Goal: Complete application form

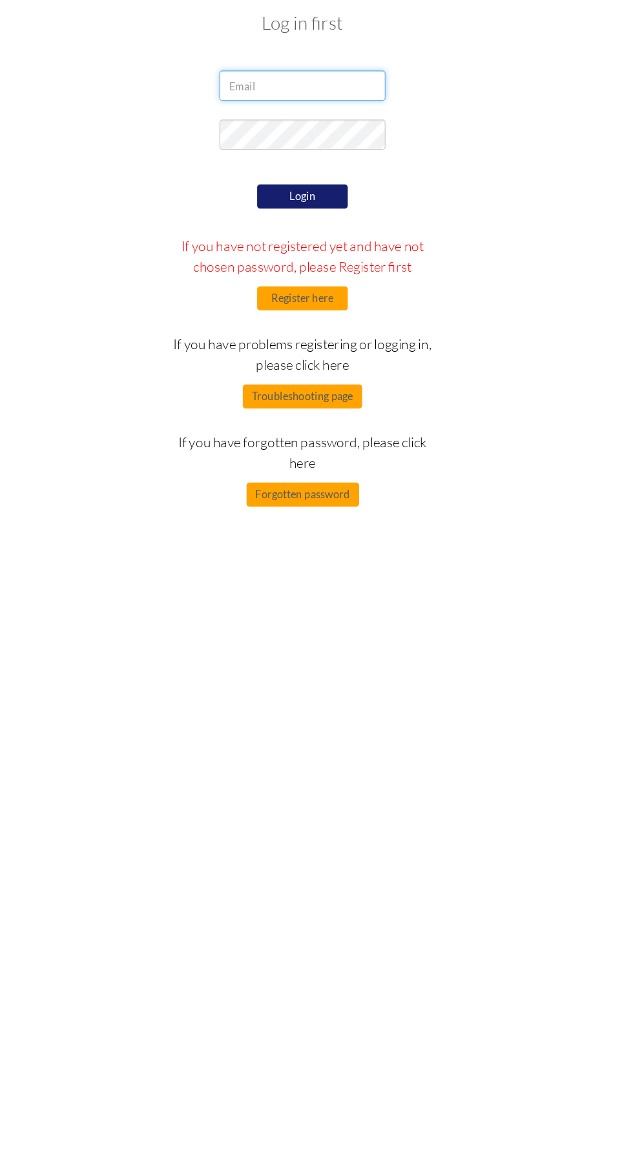
click at [321, 135] on input "email" at bounding box center [316, 133] width 142 height 26
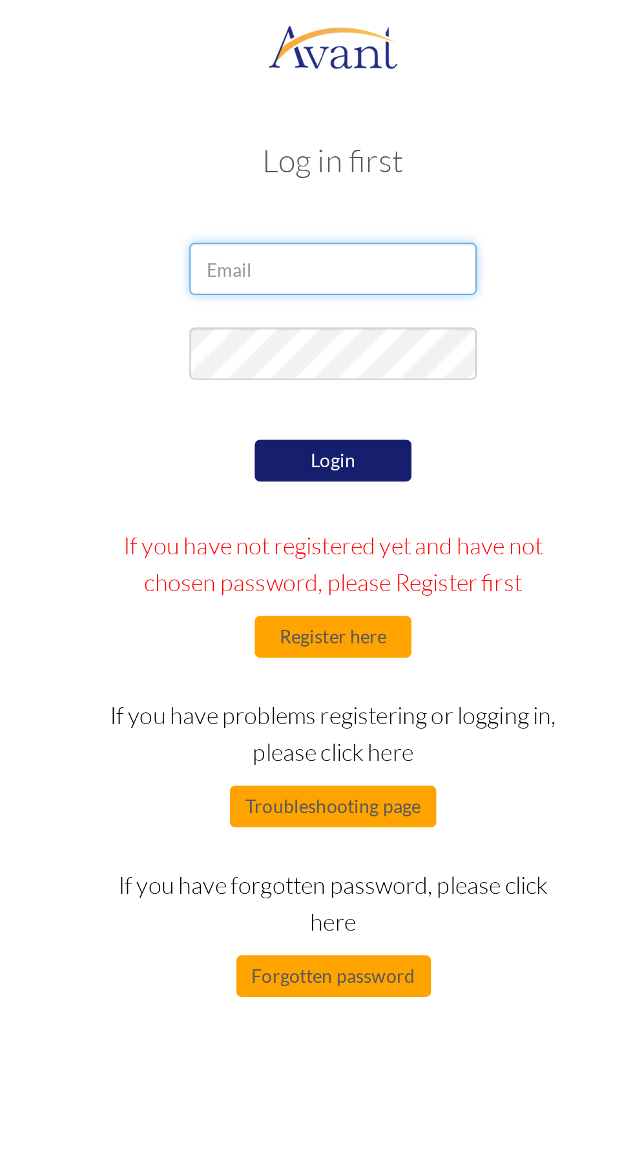
type input "z"
type input "wellylumush25@gmail.com"
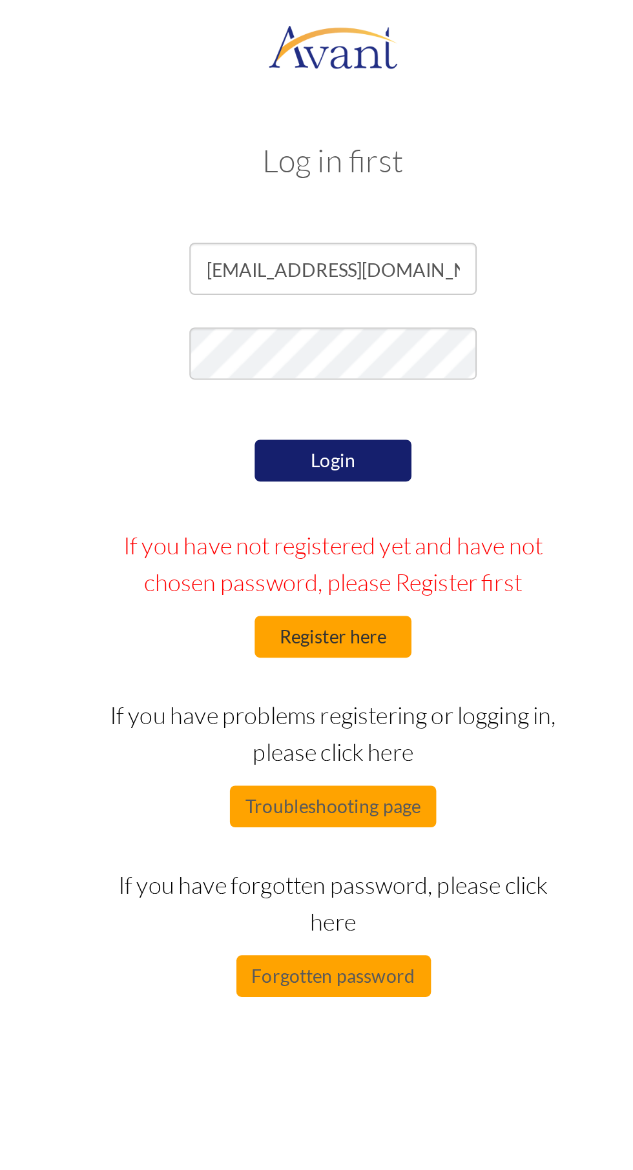
click at [327, 318] on button "Register here" at bounding box center [316, 315] width 77 height 21
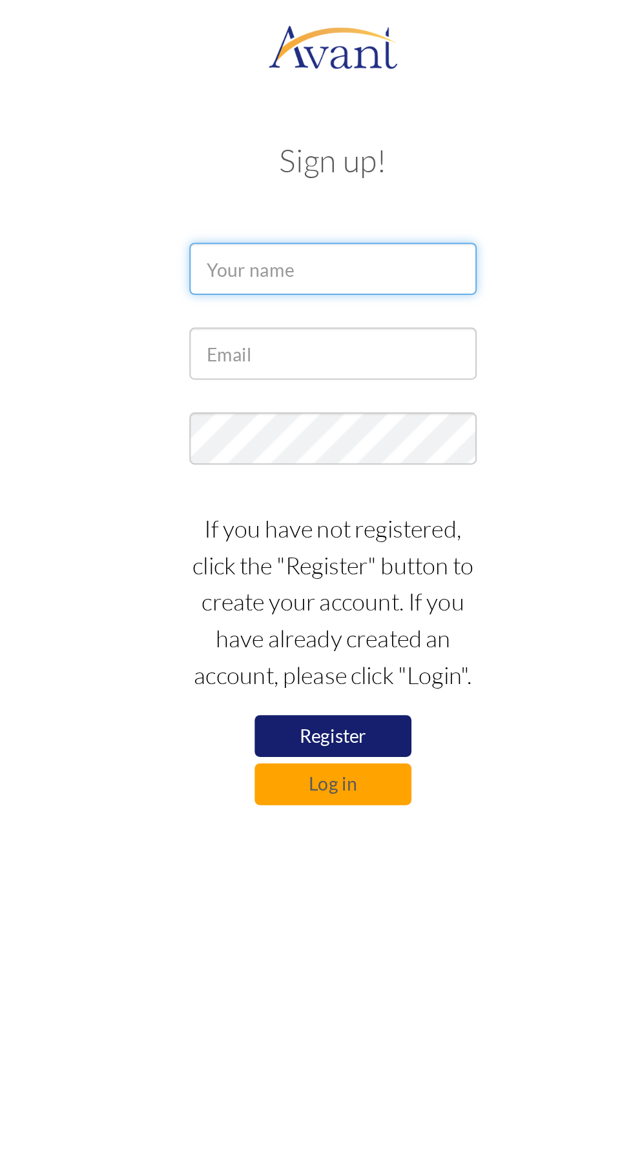
click at [312, 130] on input "text" at bounding box center [316, 133] width 142 height 26
type input "WELLINGTON LUMUMBA"
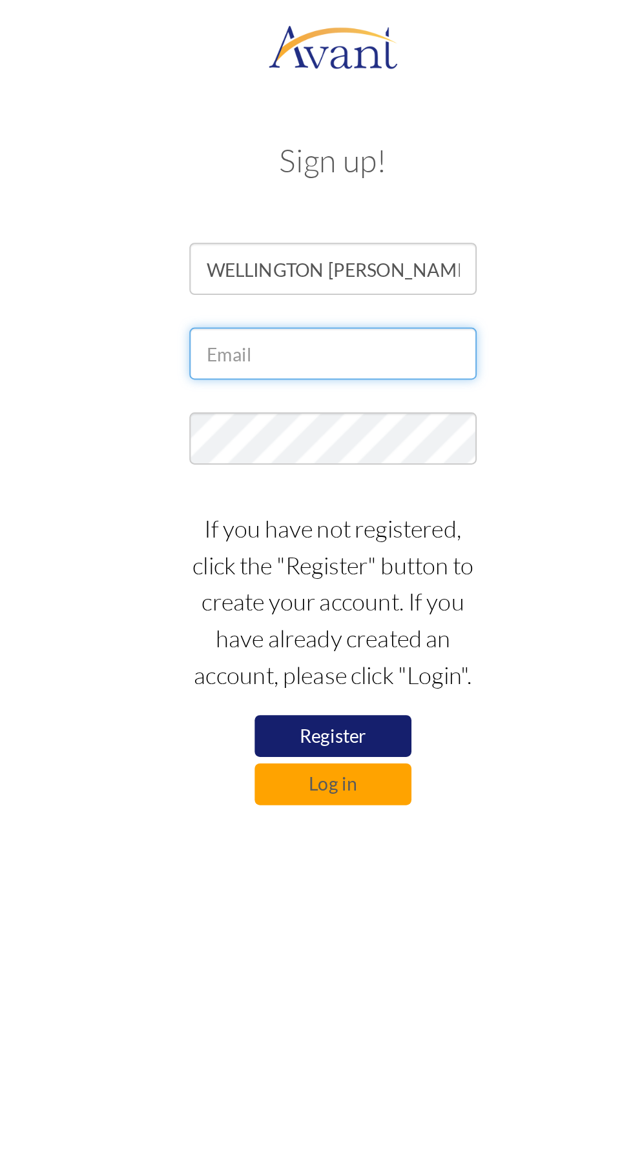
click at [338, 169] on input "text" at bounding box center [316, 175] width 142 height 26
type input "wellylumush25@gmail.com"
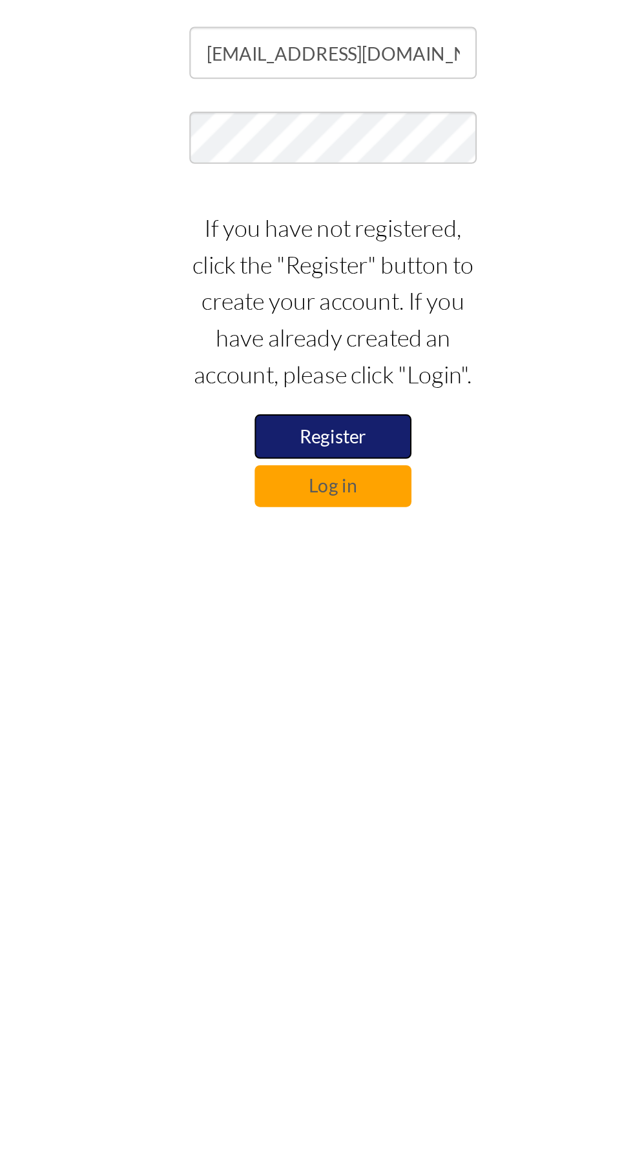
click at [318, 363] on button "Register" at bounding box center [316, 365] width 77 height 22
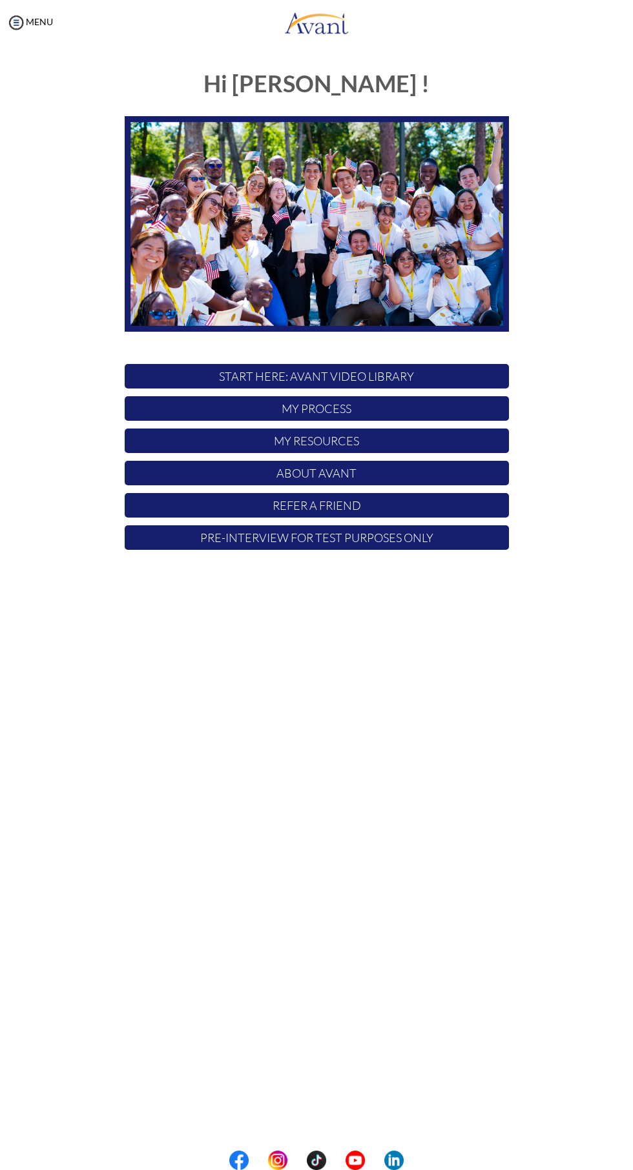
click at [416, 374] on p "START HERE: Avant Video Library" at bounding box center [317, 376] width 384 height 25
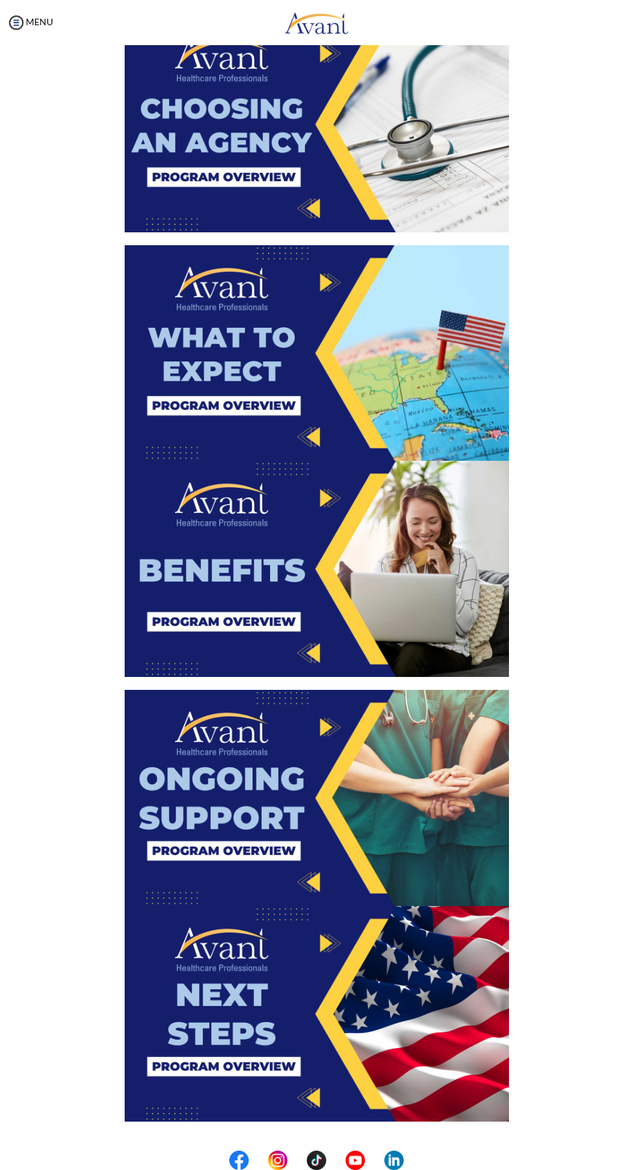
scroll to position [1235, 0]
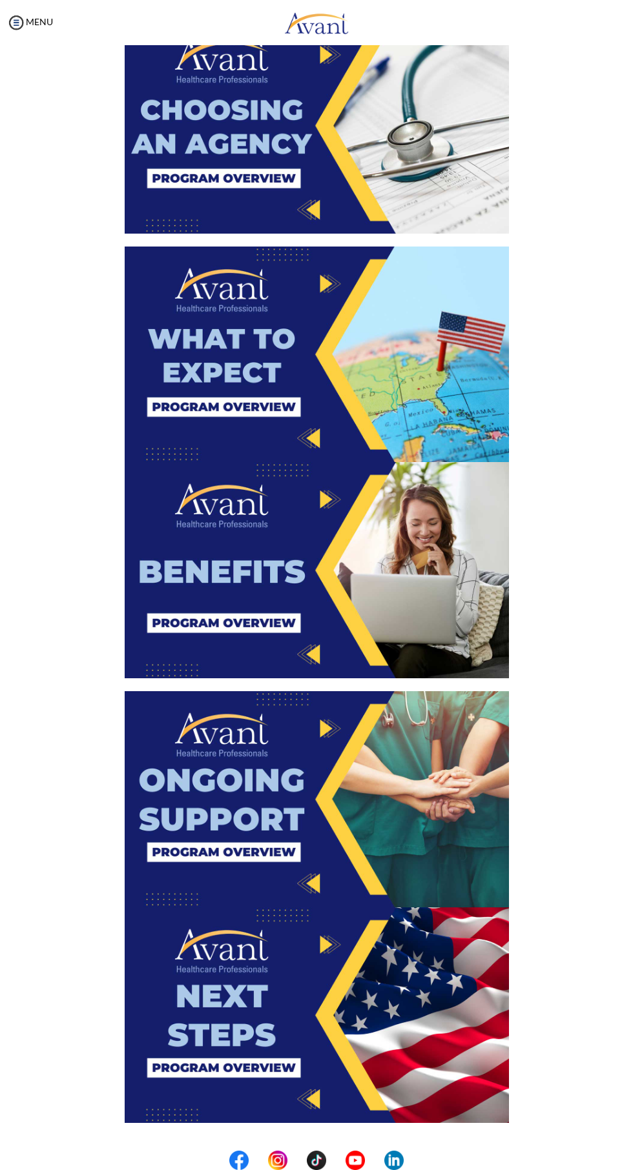
click at [298, 1003] on img at bounding box center [317, 1016] width 384 height 216
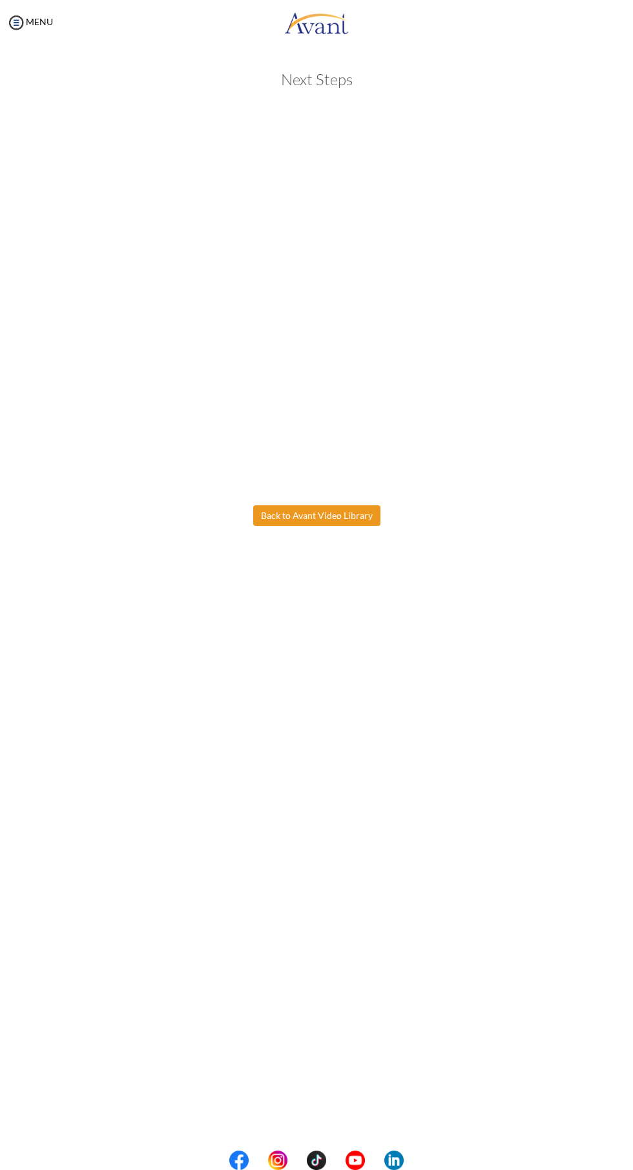
click at [329, 509] on body "Maintenance break. Please come back in 2 hours. MENU My Status What is the next…" at bounding box center [316, 585] width 633 height 1170
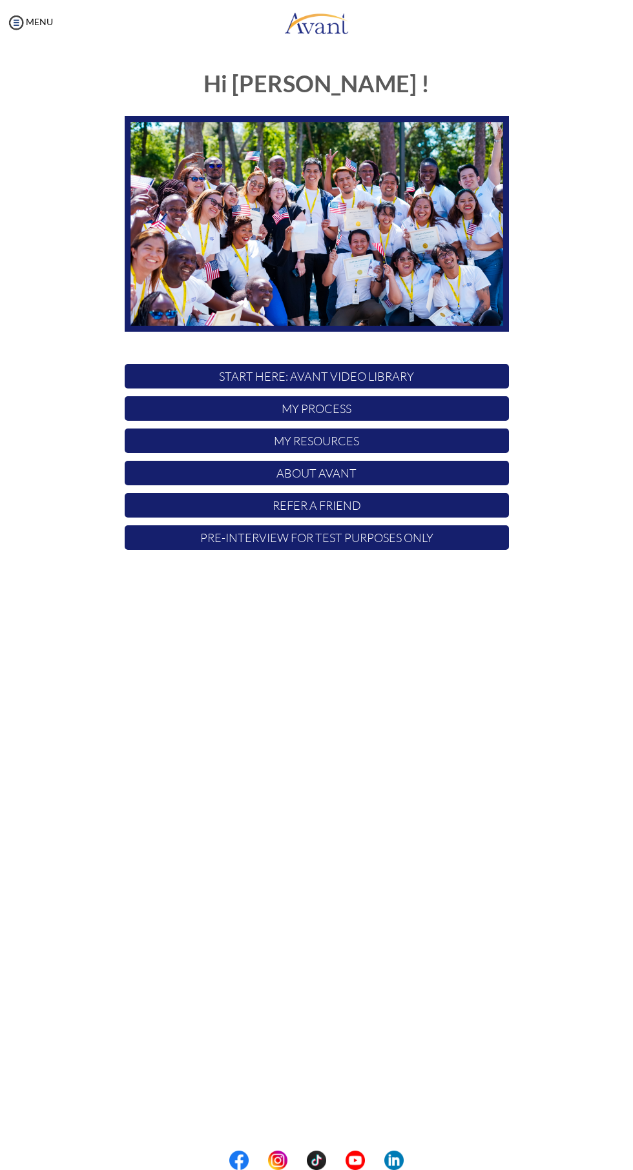
click at [373, 536] on p "Pre-Interview for test purposes only" at bounding box center [317, 537] width 384 height 25
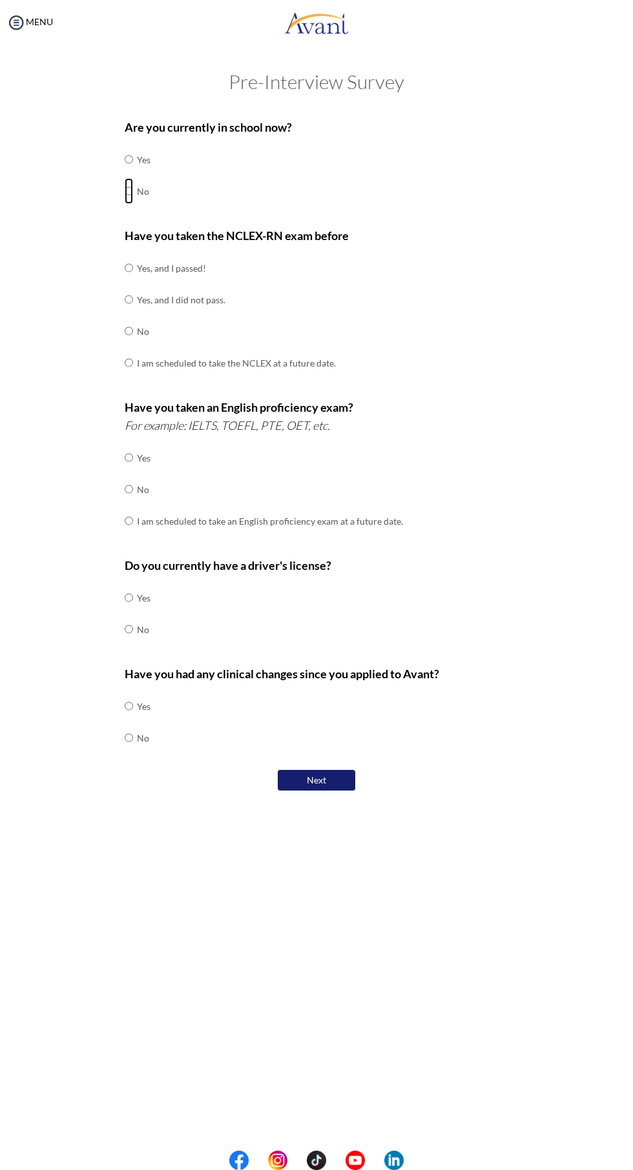
click at [128, 187] on input "radio" at bounding box center [129, 191] width 8 height 26
radio input "true"
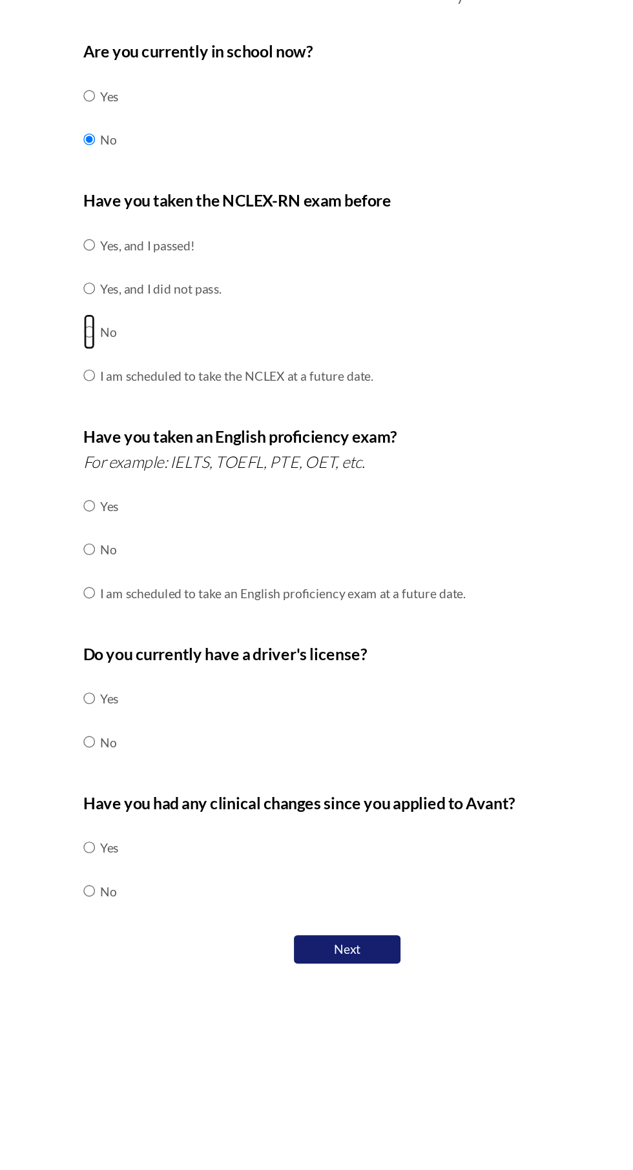
click at [130, 331] on input "radio" at bounding box center [129, 331] width 8 height 26
radio input "true"
click at [133, 485] on input "radio" at bounding box center [129, 489] width 8 height 26
radio input "true"
click at [130, 626] on input "radio" at bounding box center [129, 629] width 8 height 26
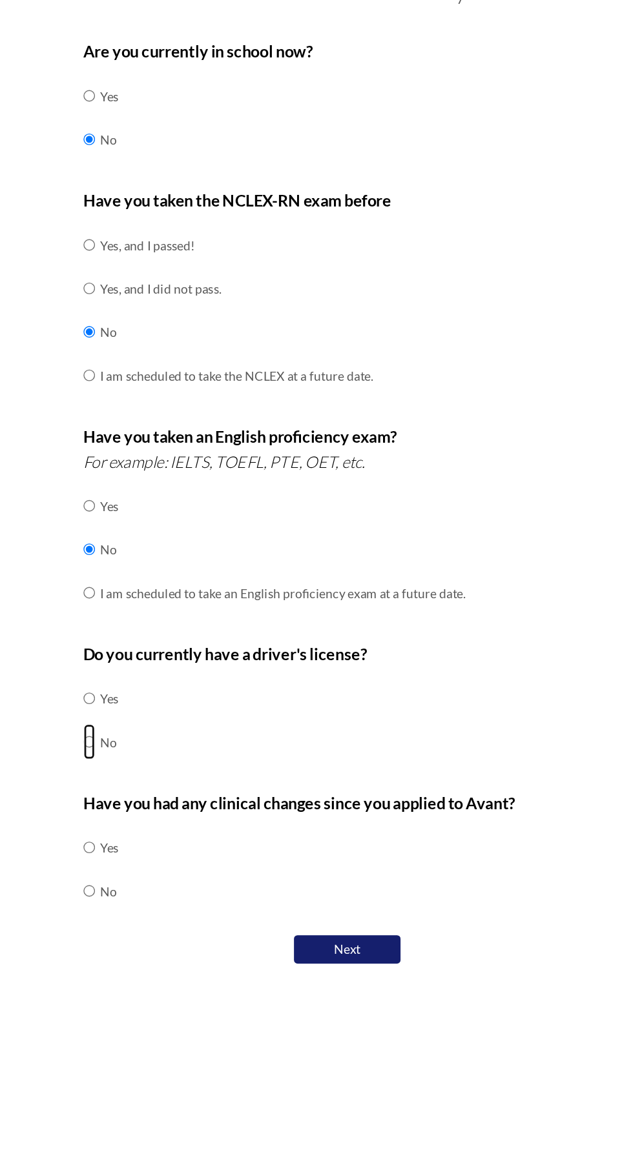
radio input "true"
click at [131, 730] on input "radio" at bounding box center [129, 738] width 8 height 26
radio input "true"
click at [316, 776] on button "Next" at bounding box center [316, 781] width 77 height 22
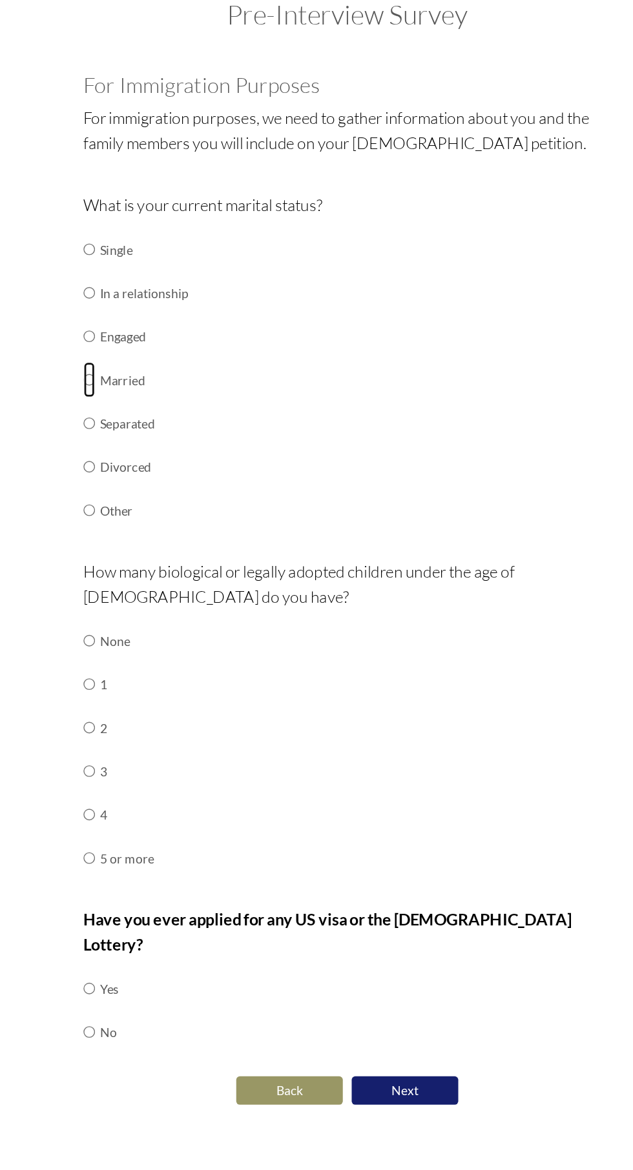
click at [129, 346] on input "radio" at bounding box center [129, 347] width 8 height 26
radio input "true"
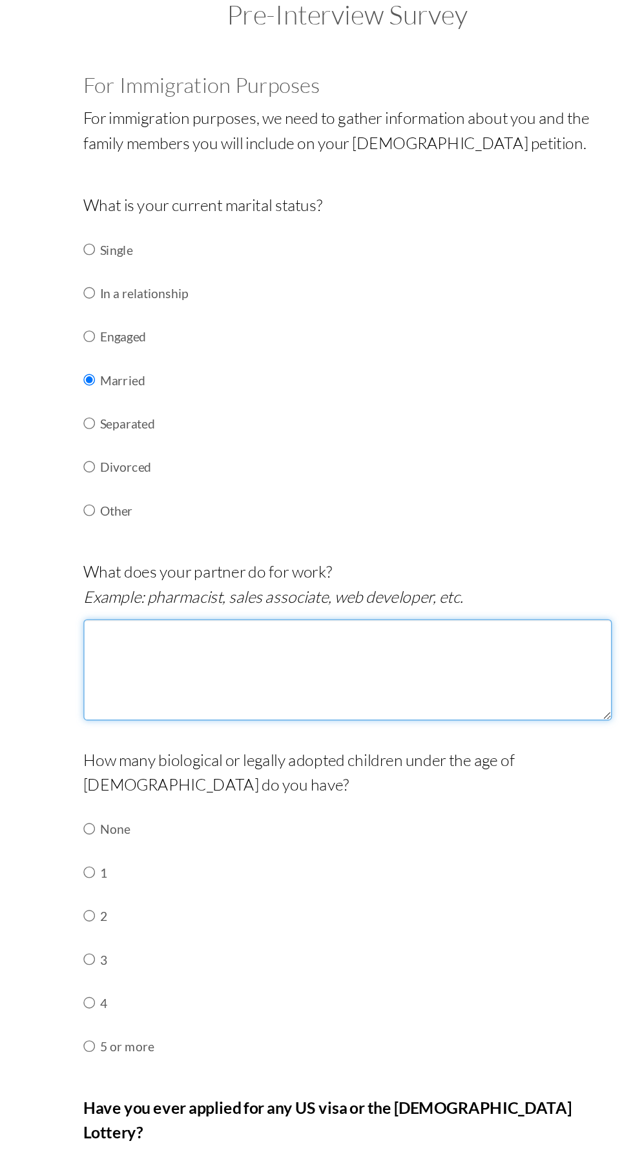
click at [159, 533] on textarea at bounding box center [317, 559] width 384 height 74
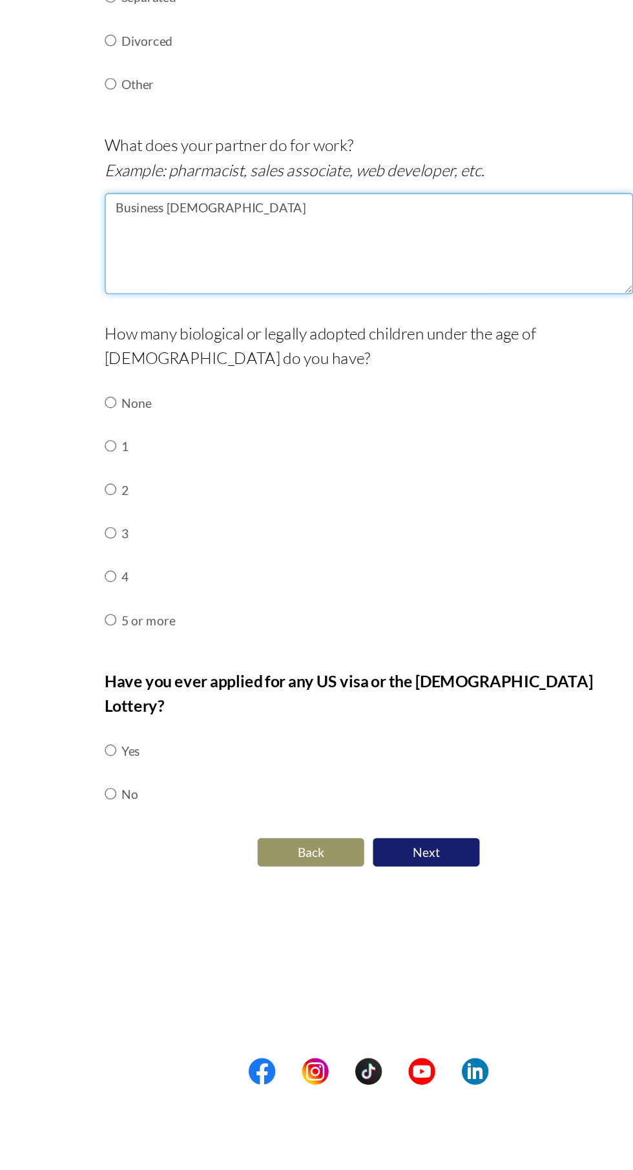
type textarea "Business lady"
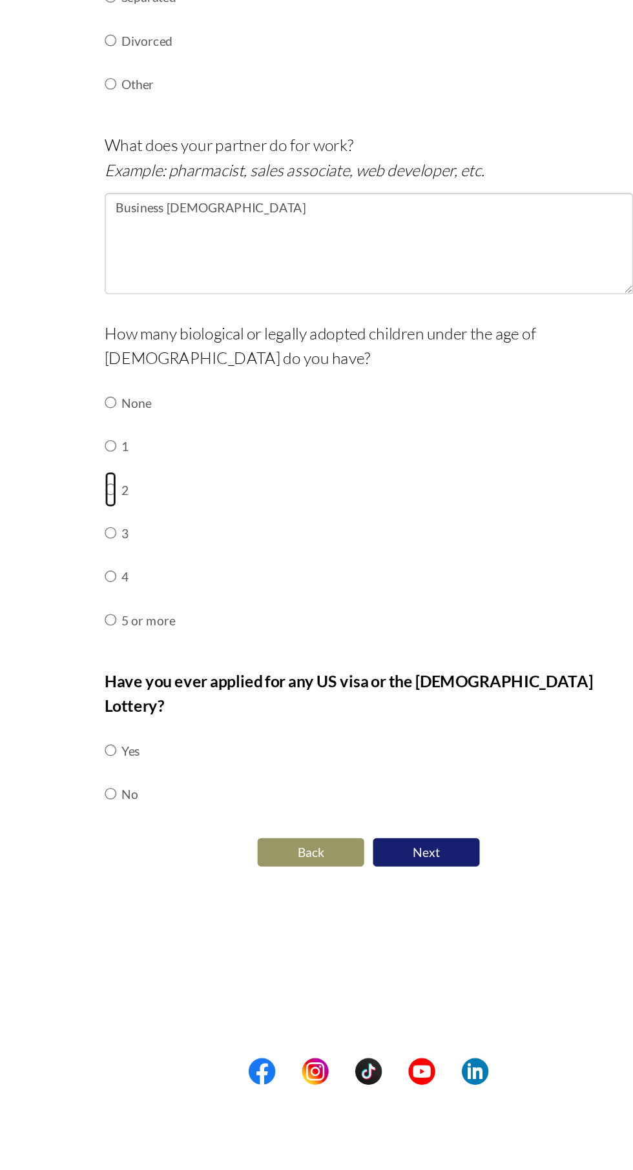
click at [130, 730] on input "radio" at bounding box center [129, 737] width 8 height 26
radio input "true"
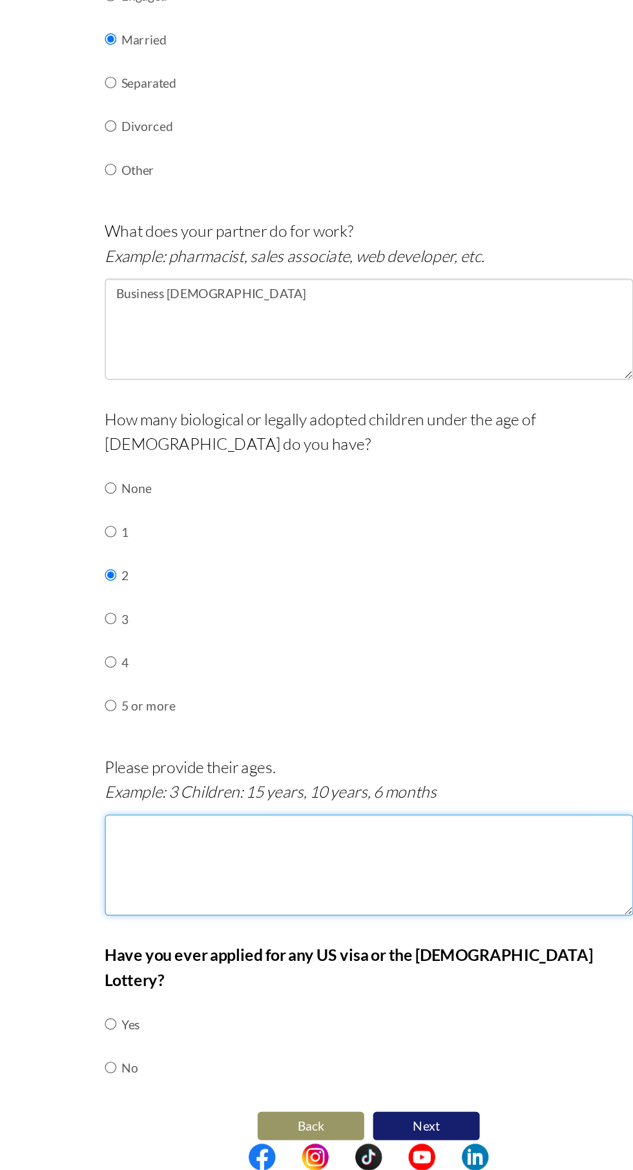
click at [161, 916] on textarea at bounding box center [317, 949] width 384 height 74
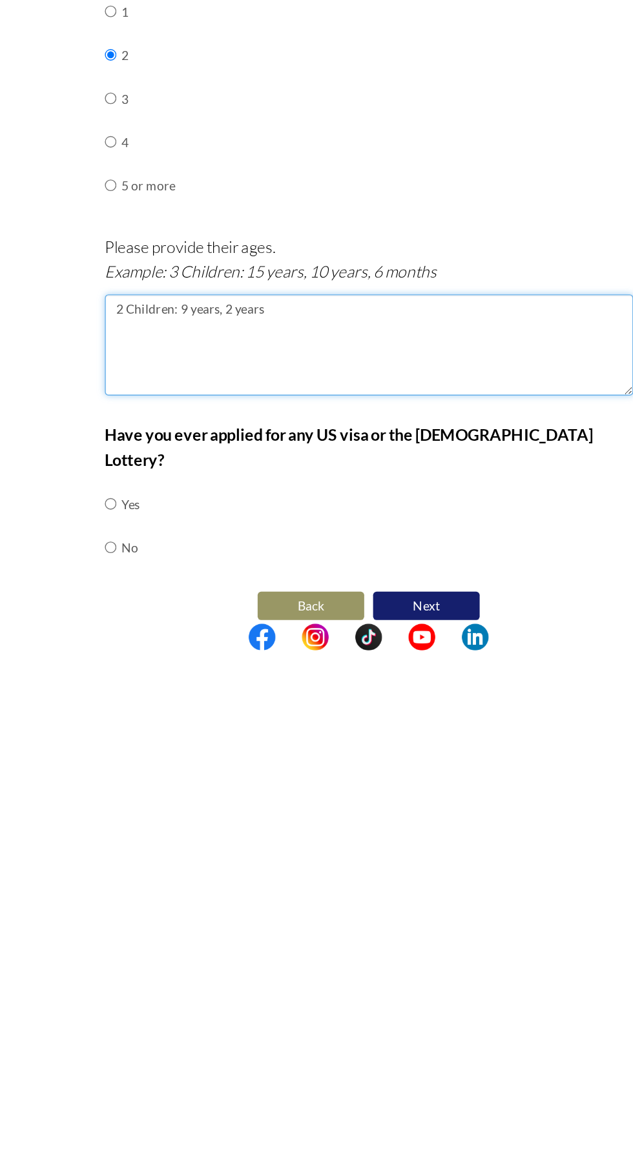
type textarea "2 Children: 9 years, 2 years"
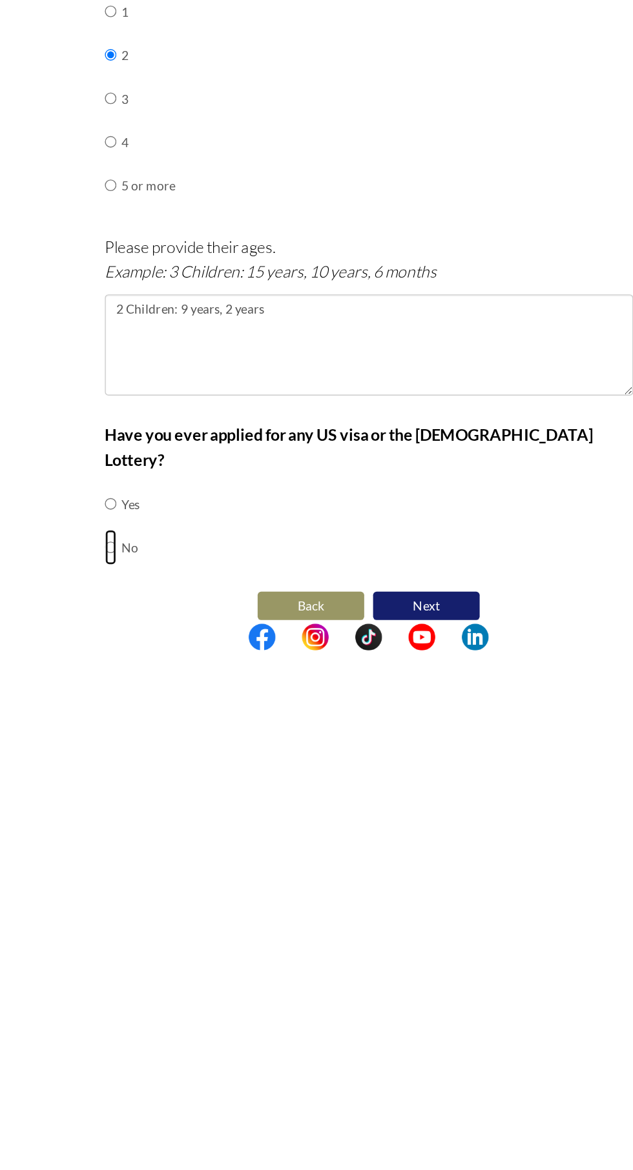
click at [128, 1083] on input "radio" at bounding box center [129, 1096] width 8 height 26
radio input "true"
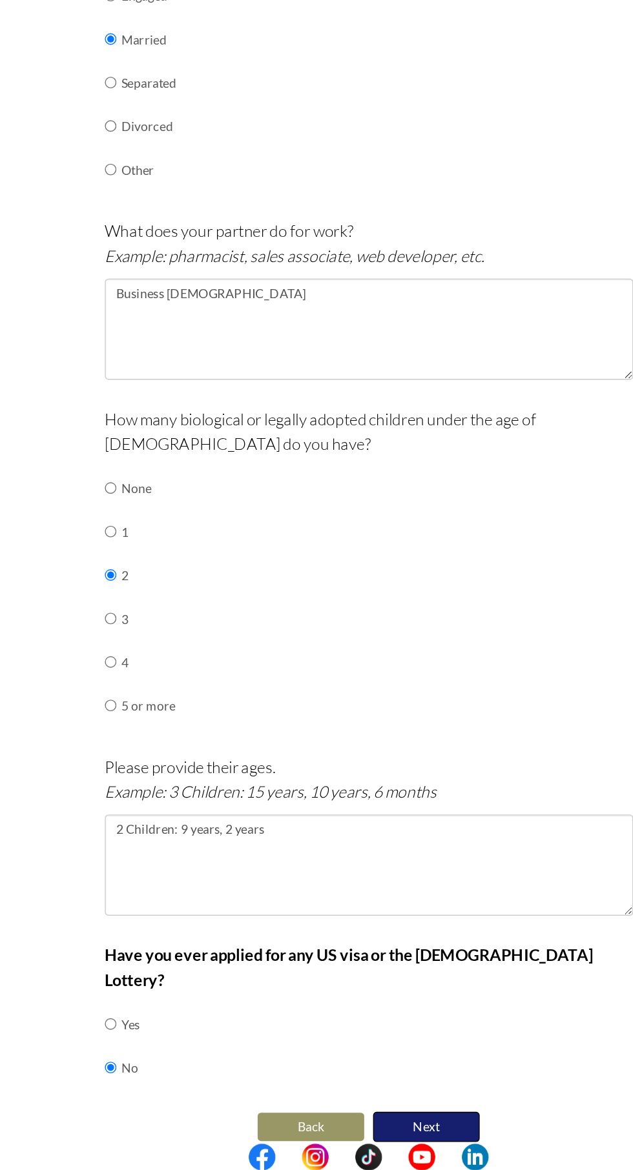
click at [367, 1128] on button "Next" at bounding box center [358, 1139] width 77 height 22
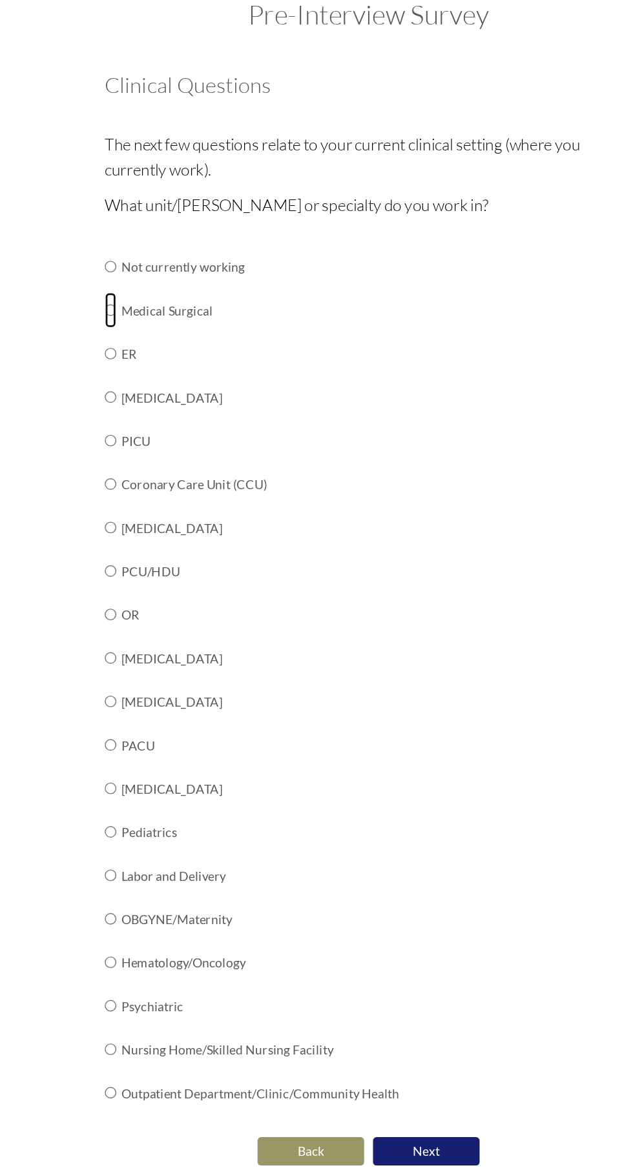
click at [129, 295] on input "radio" at bounding box center [129, 297] width 8 height 26
radio input "true"
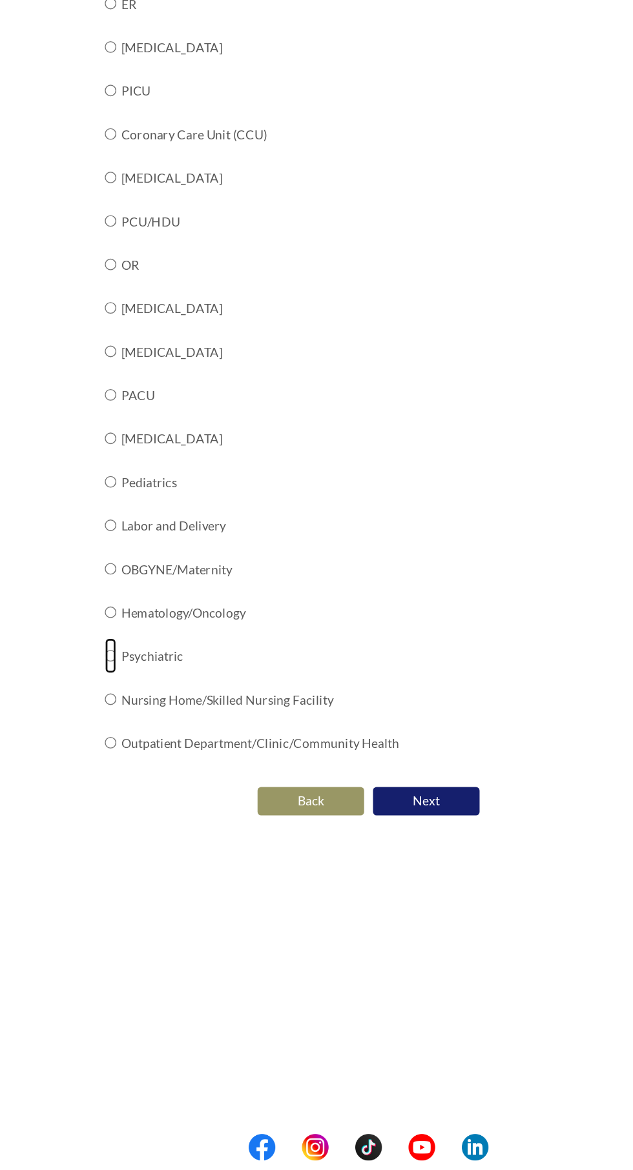
click at [128, 791] on input "radio" at bounding box center [129, 803] width 8 height 26
radio input "true"
click at [128, 829] on input "radio" at bounding box center [129, 835] width 8 height 26
radio input "true"
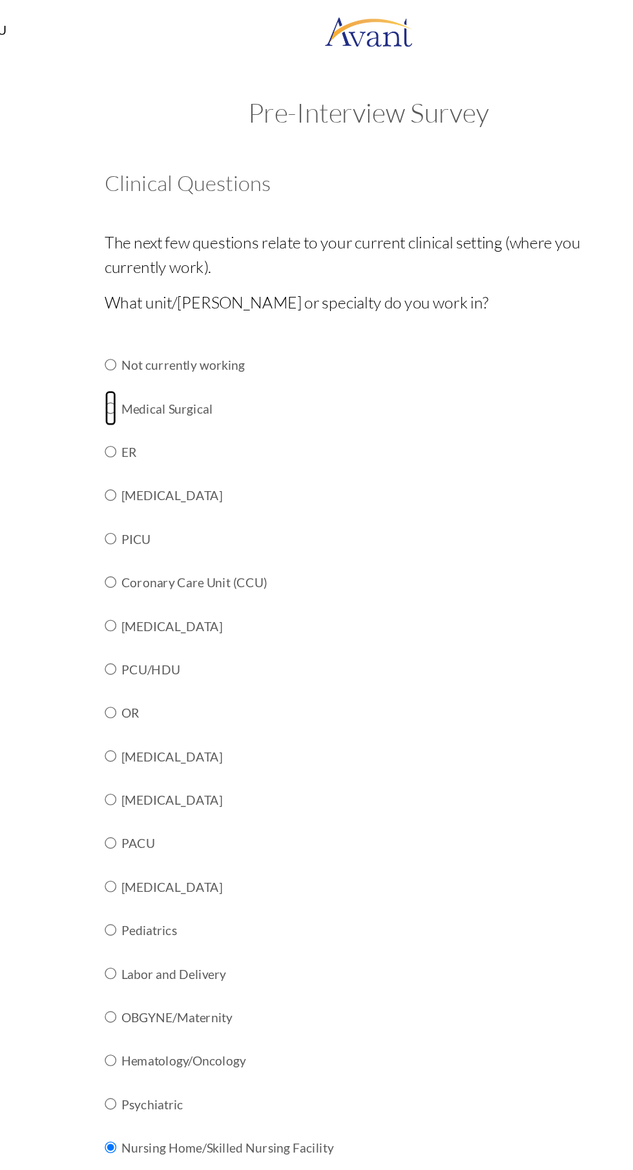
click at [133, 294] on input "radio" at bounding box center [129, 297] width 8 height 26
radio input "true"
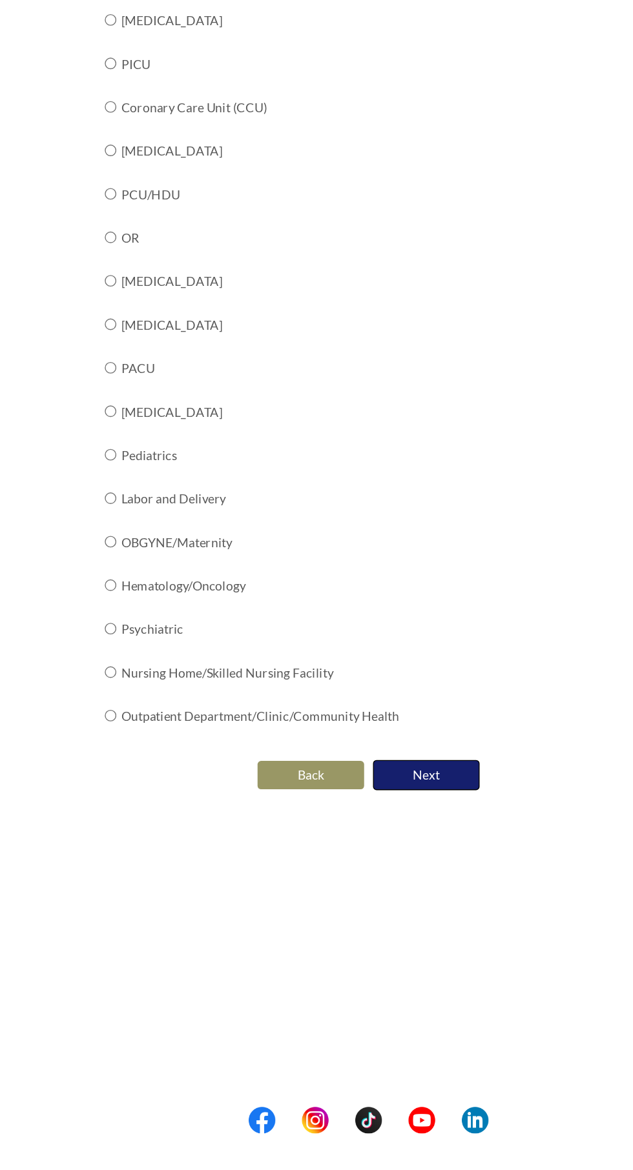
click at [370, 909] on button "Next" at bounding box center [358, 910] width 77 height 22
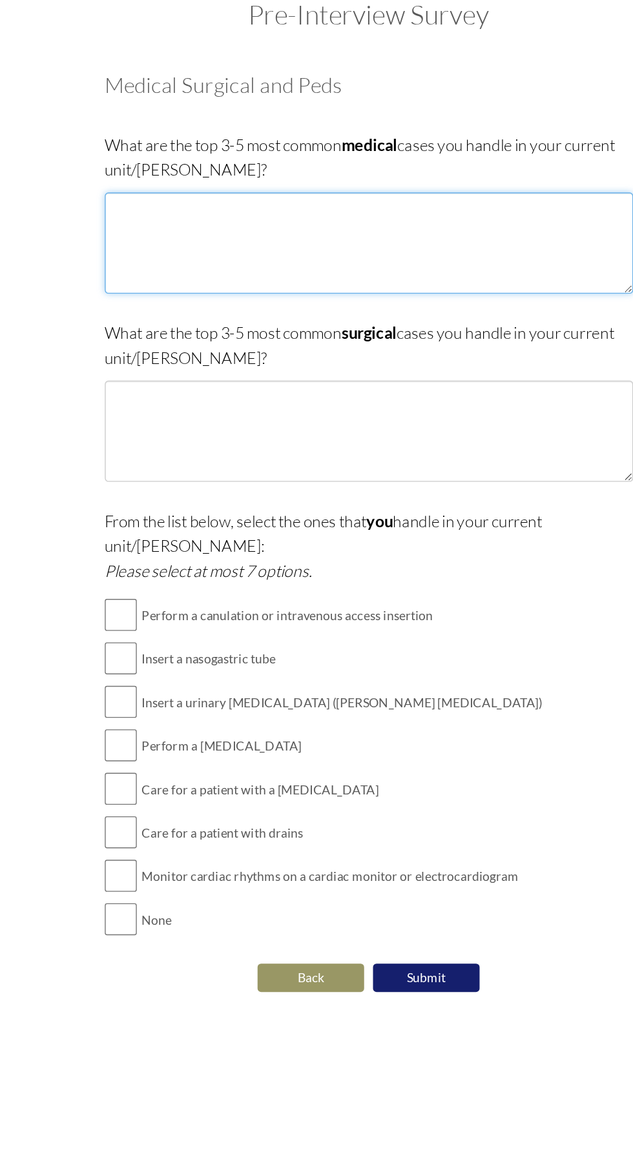
click at [154, 227] on textarea at bounding box center [317, 248] width 384 height 74
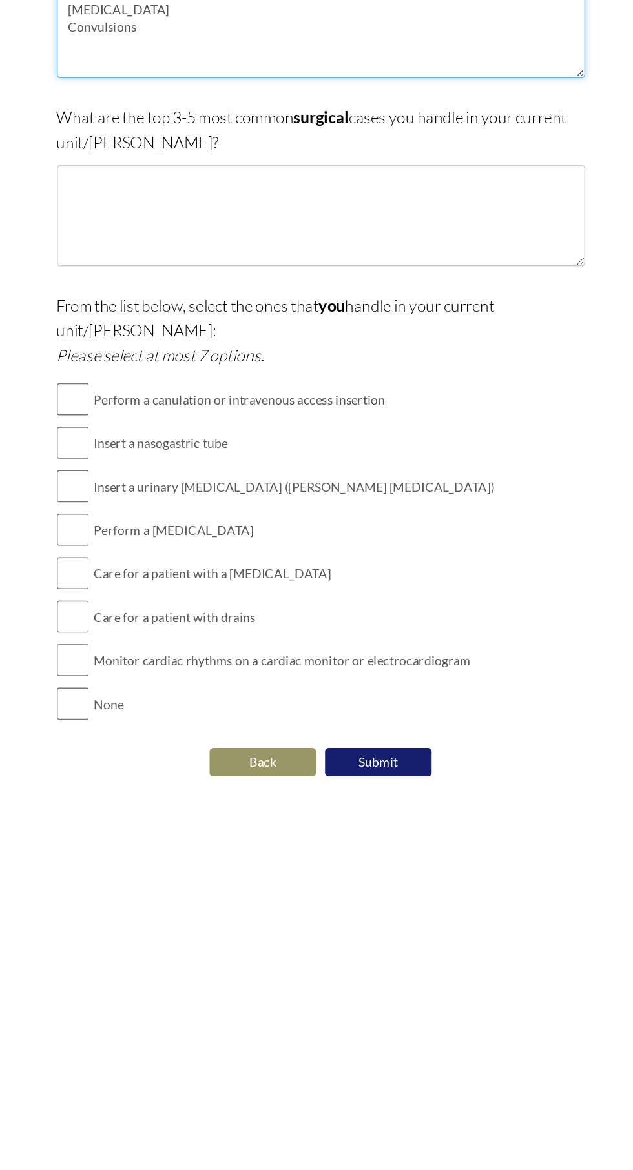
type textarea "Cerebral vascular accident Meningitis Convulsions"
click at [146, 505] on input "checkbox" at bounding box center [136, 518] width 23 height 26
checkbox input "true"
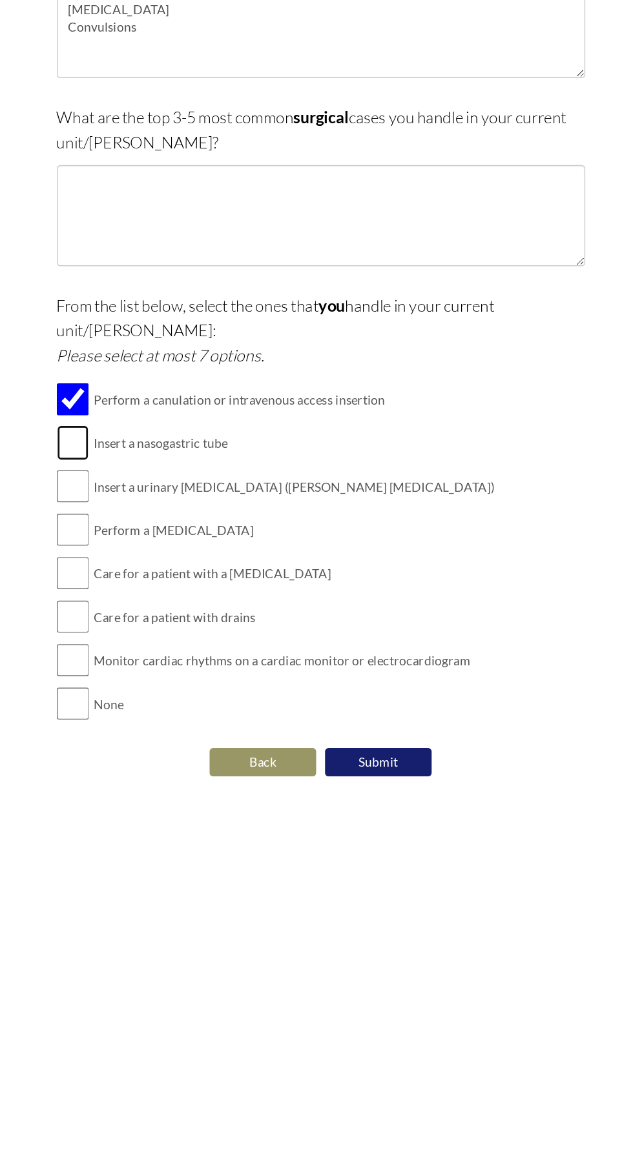
click at [144, 541] on input "checkbox" at bounding box center [136, 550] width 23 height 26
checkbox input "true"
click at [145, 569] on input "checkbox" at bounding box center [136, 582] width 23 height 26
checkbox input "true"
click at [141, 607] on input "checkbox" at bounding box center [136, 613] width 23 height 26
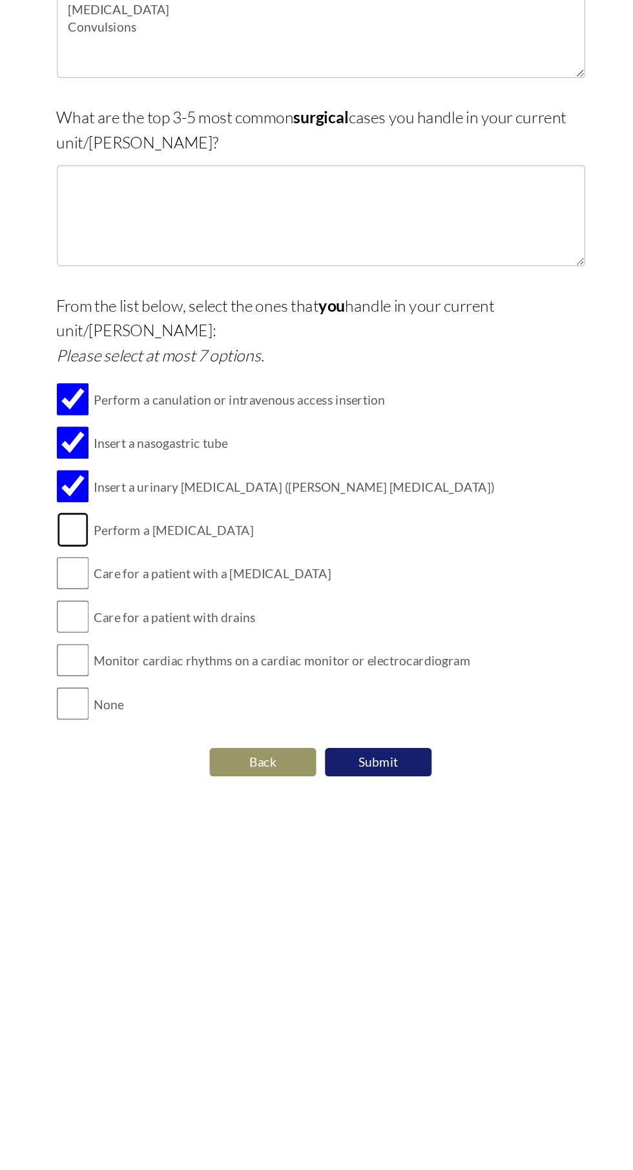
checkbox input "true"
click at [141, 632] on input "checkbox" at bounding box center [136, 645] width 23 height 26
checkbox input "true"
click at [144, 665] on input "checkbox" at bounding box center [136, 677] width 23 height 26
checkbox input "true"
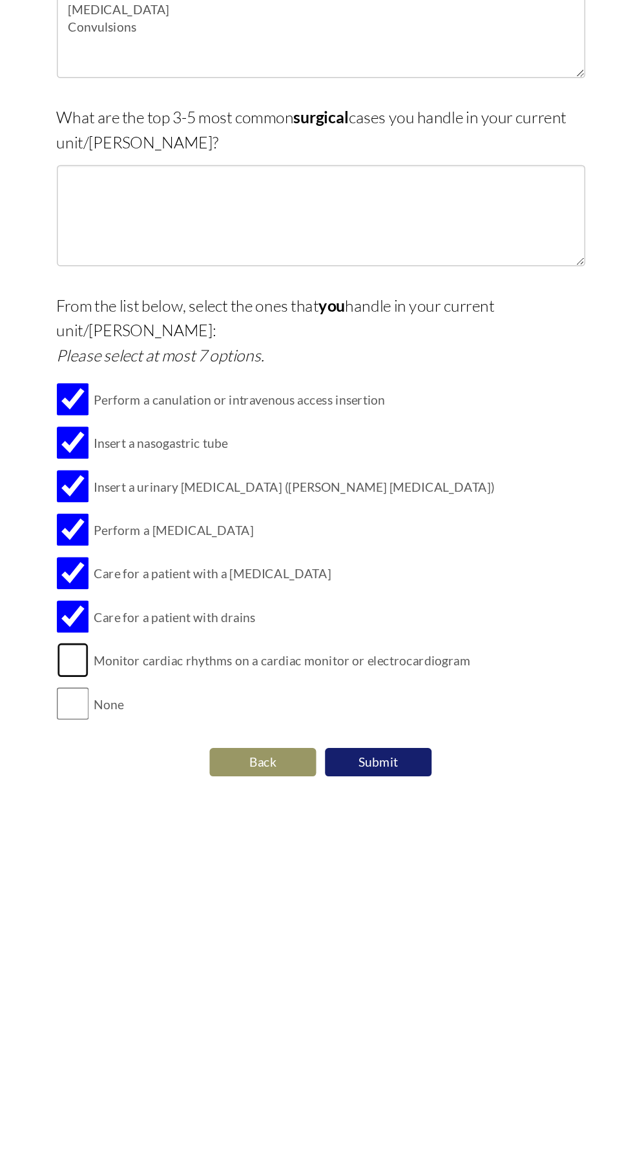
click at [145, 695] on input "checkbox" at bounding box center [136, 708] width 23 height 26
checkbox input "true"
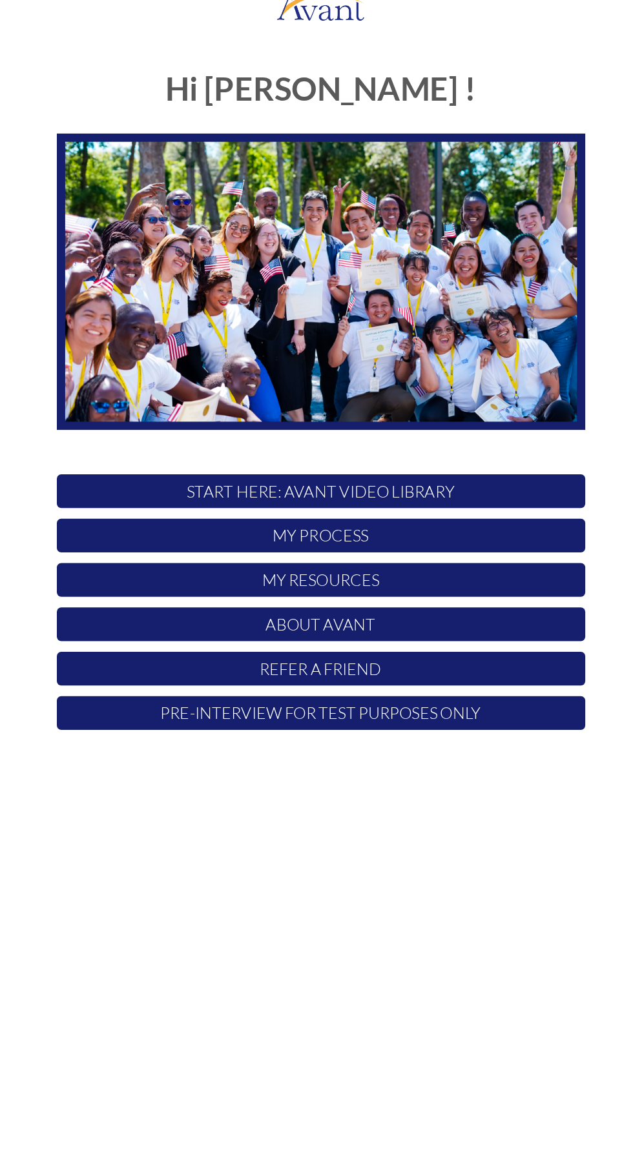
click at [372, 541] on p "Pre-Interview for test purposes only" at bounding box center [317, 537] width 384 height 25
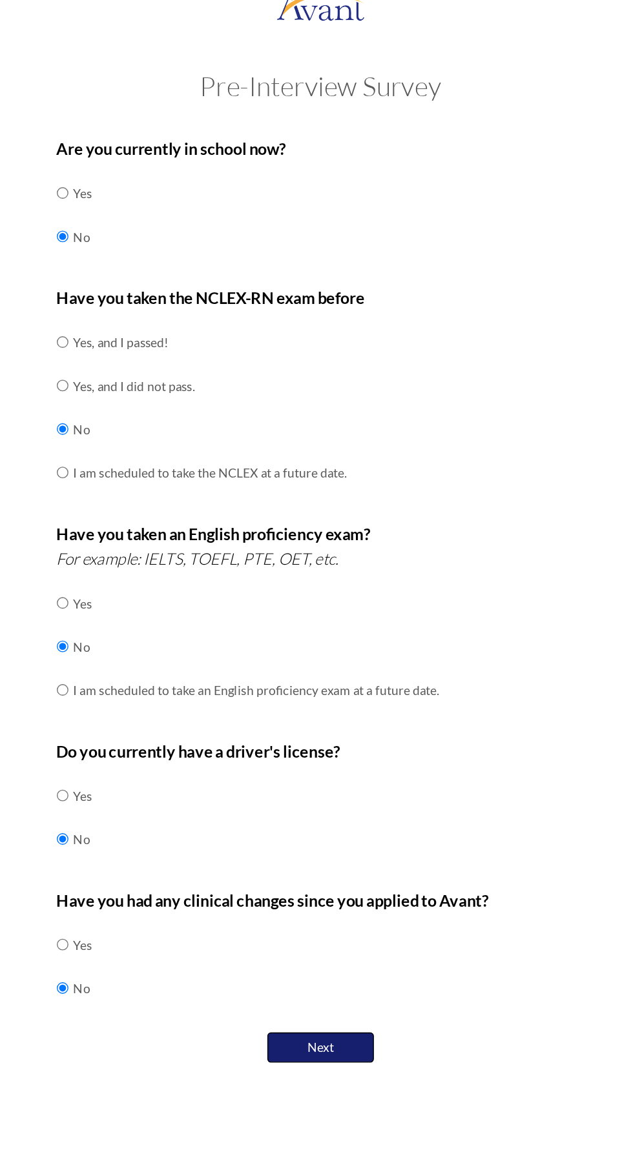
click at [331, 779] on button "Next" at bounding box center [316, 781] width 77 height 22
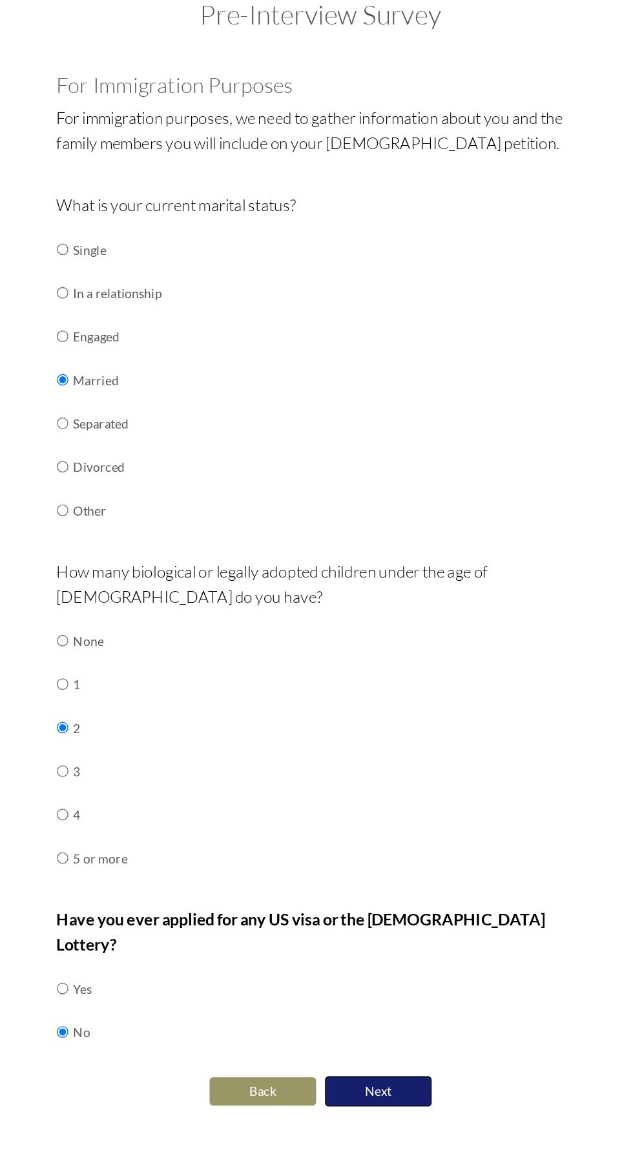
click at [374, 854] on button "Next" at bounding box center [358, 865] width 77 height 22
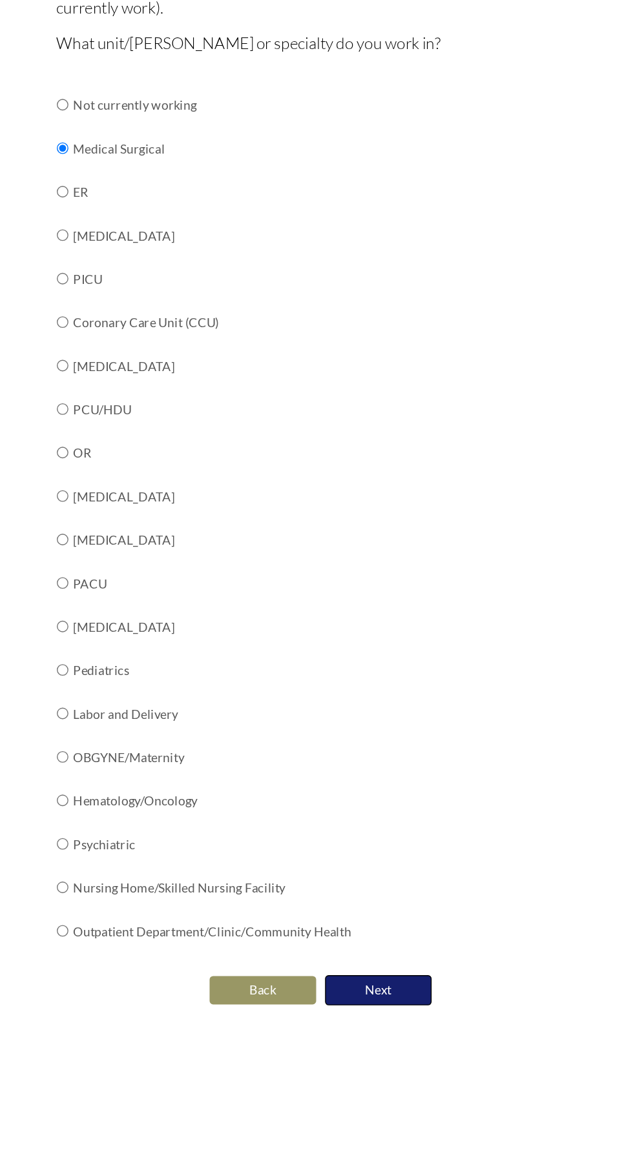
click at [372, 906] on button "Next" at bounding box center [358, 910] width 77 height 22
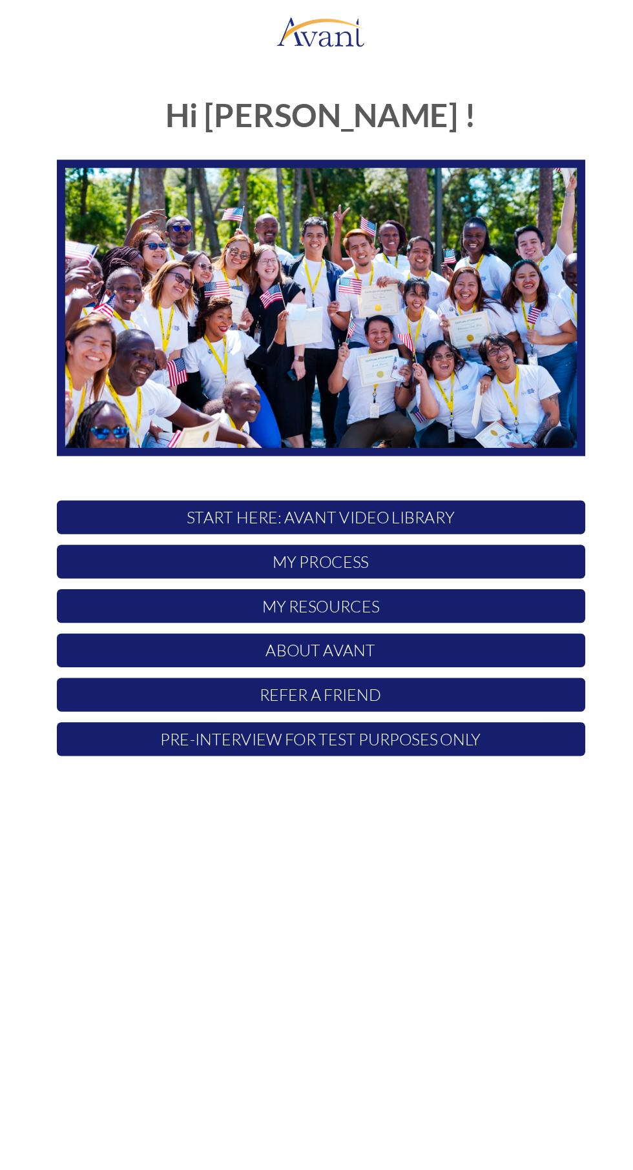
click at [371, 539] on p "Pre-Interview for test purposes only" at bounding box center [317, 537] width 384 height 25
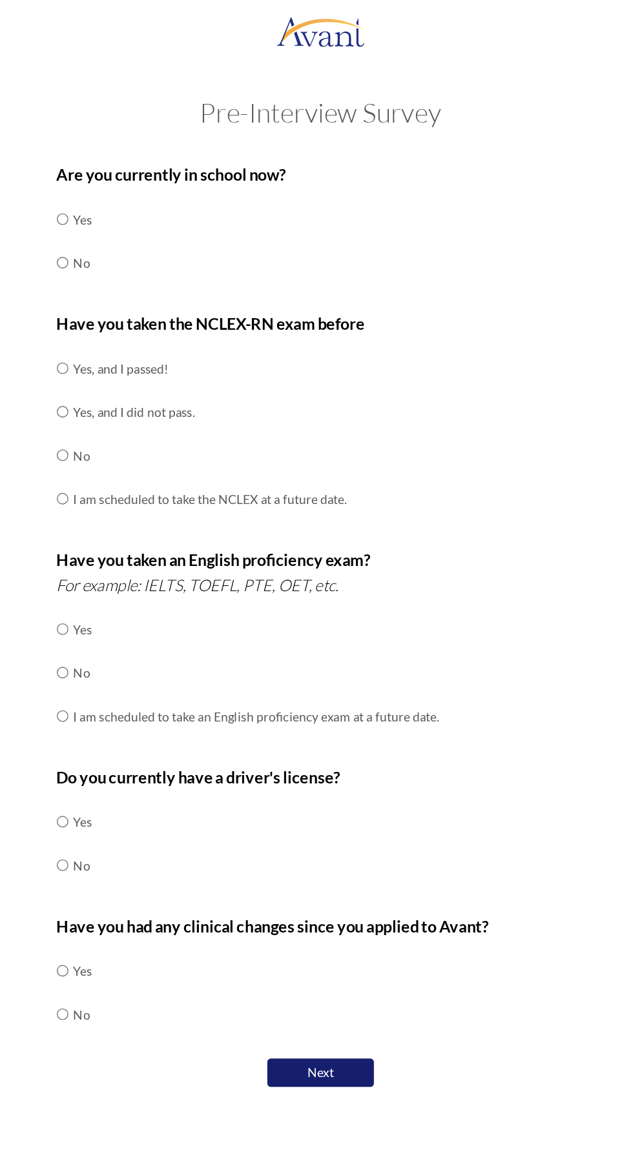
click at [150, 189] on td "No" at bounding box center [144, 192] width 14 height 32
click at [133, 192] on input "radio" at bounding box center [129, 191] width 8 height 26
radio input "true"
click at [149, 326] on td "No" at bounding box center [236, 332] width 199 height 32
click at [125, 324] on input "radio" at bounding box center [129, 331] width 8 height 26
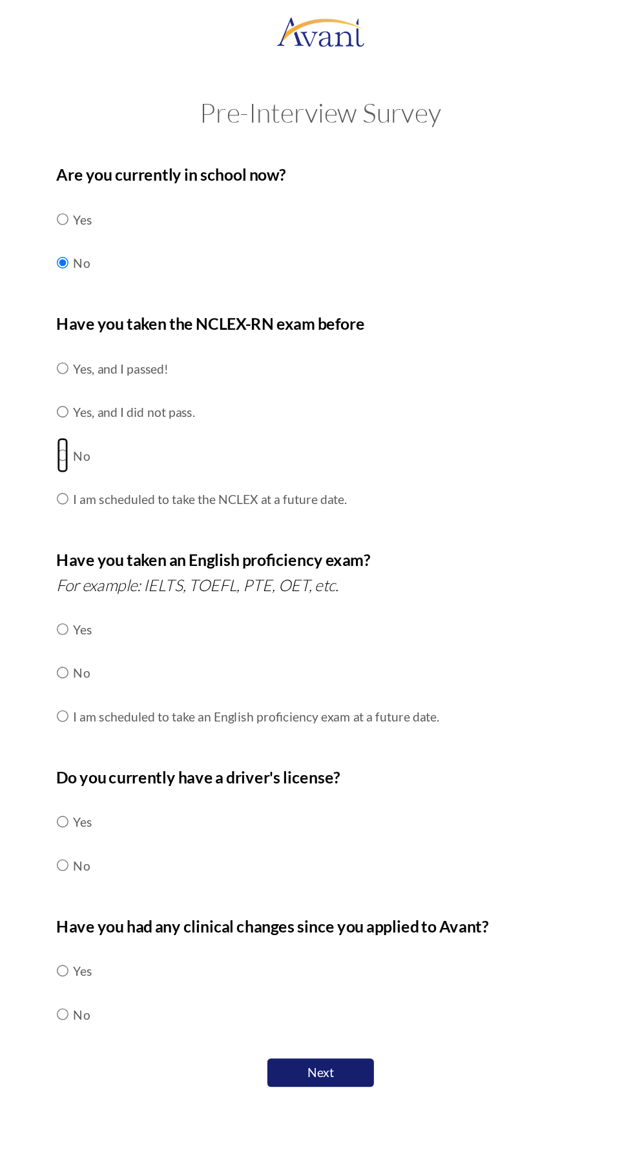
radio input "true"
click at [128, 476] on input "radio" at bounding box center [129, 489] width 8 height 26
radio input "true"
click at [128, 627] on input "radio" at bounding box center [129, 629] width 8 height 26
radio input "true"
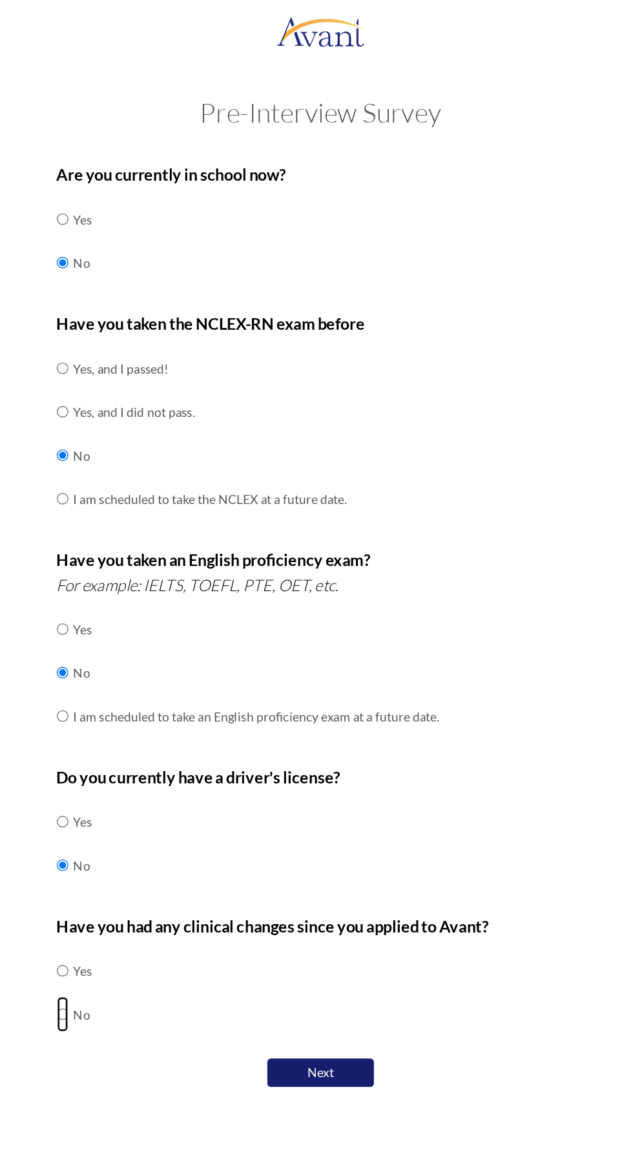
click at [132, 728] on input "radio" at bounding box center [129, 738] width 8 height 26
radio input "true"
click at [332, 786] on button "Next" at bounding box center [316, 781] width 77 height 22
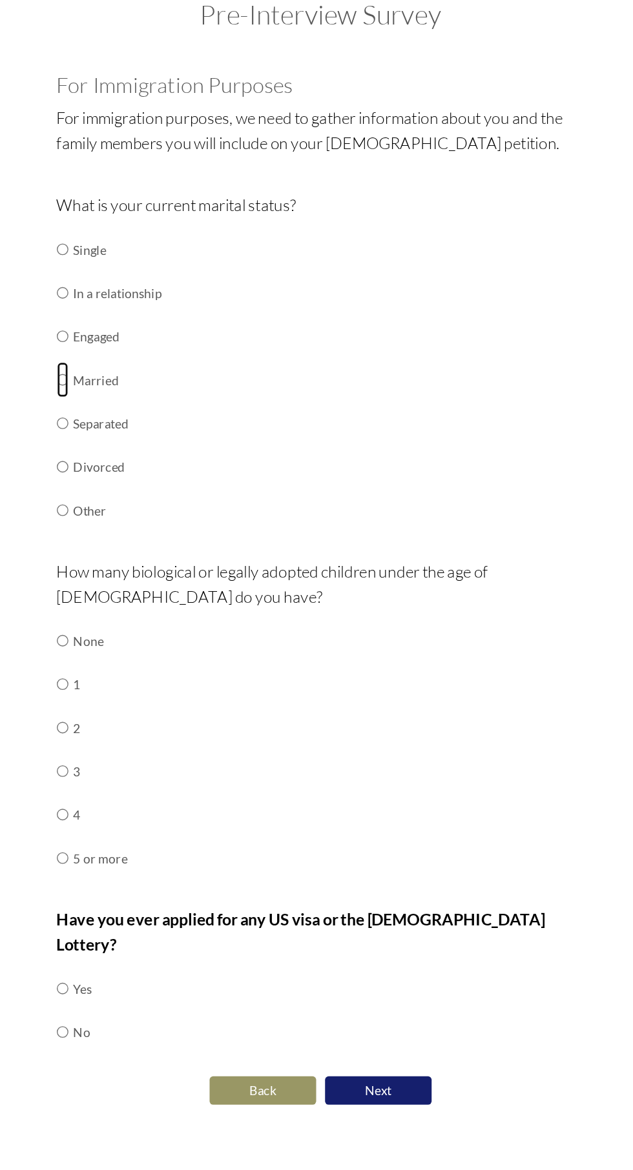
click at [129, 347] on input "radio" at bounding box center [129, 347] width 8 height 26
radio input "true"
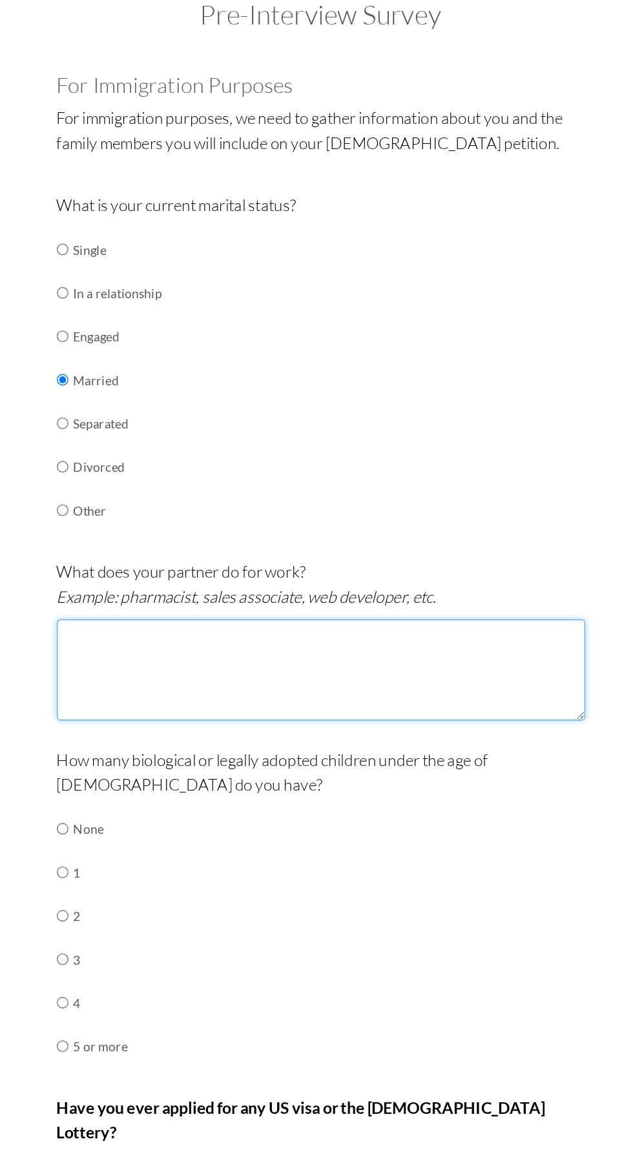
click at [160, 531] on textarea at bounding box center [317, 559] width 384 height 74
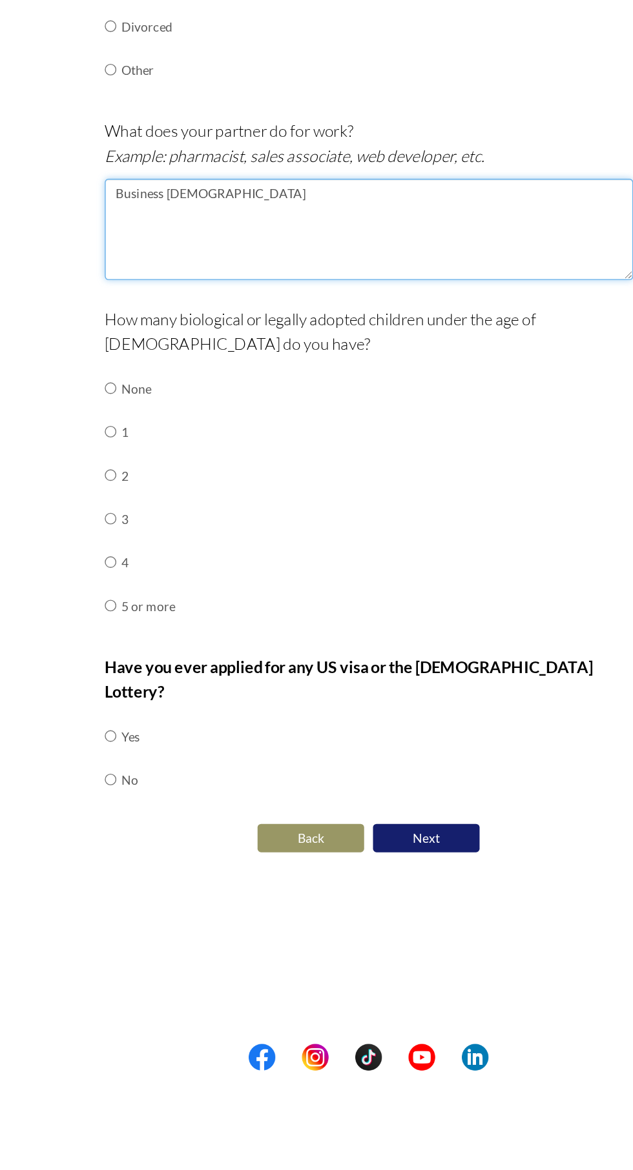
type textarea "Business [DEMOGRAPHIC_DATA]"
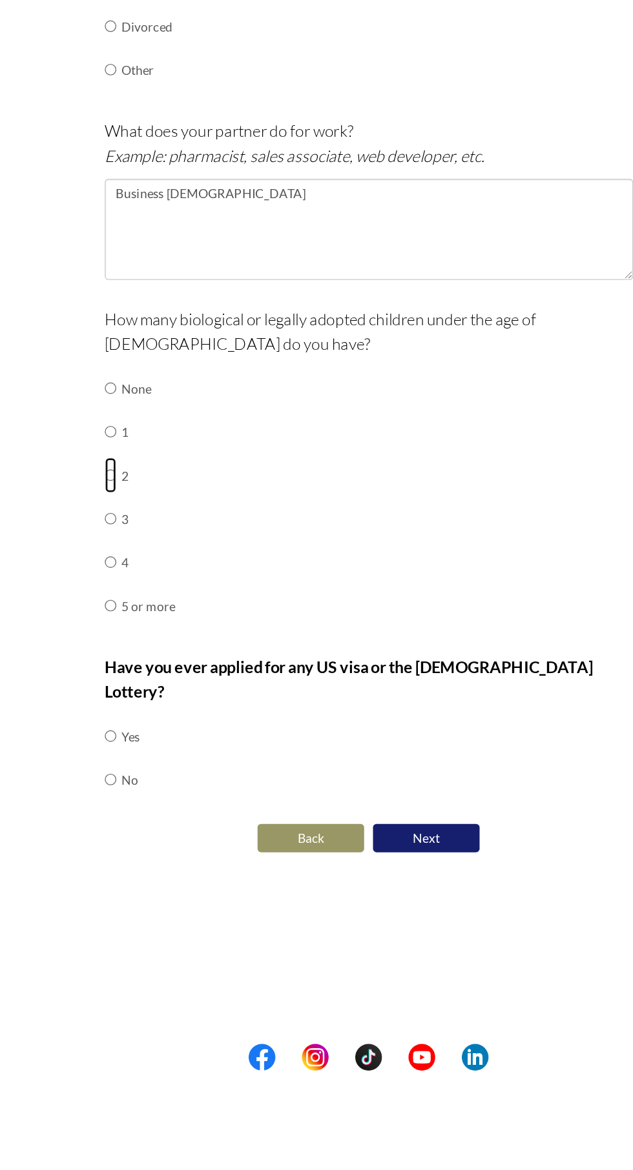
click at [127, 734] on input "radio" at bounding box center [129, 737] width 8 height 26
radio input "true"
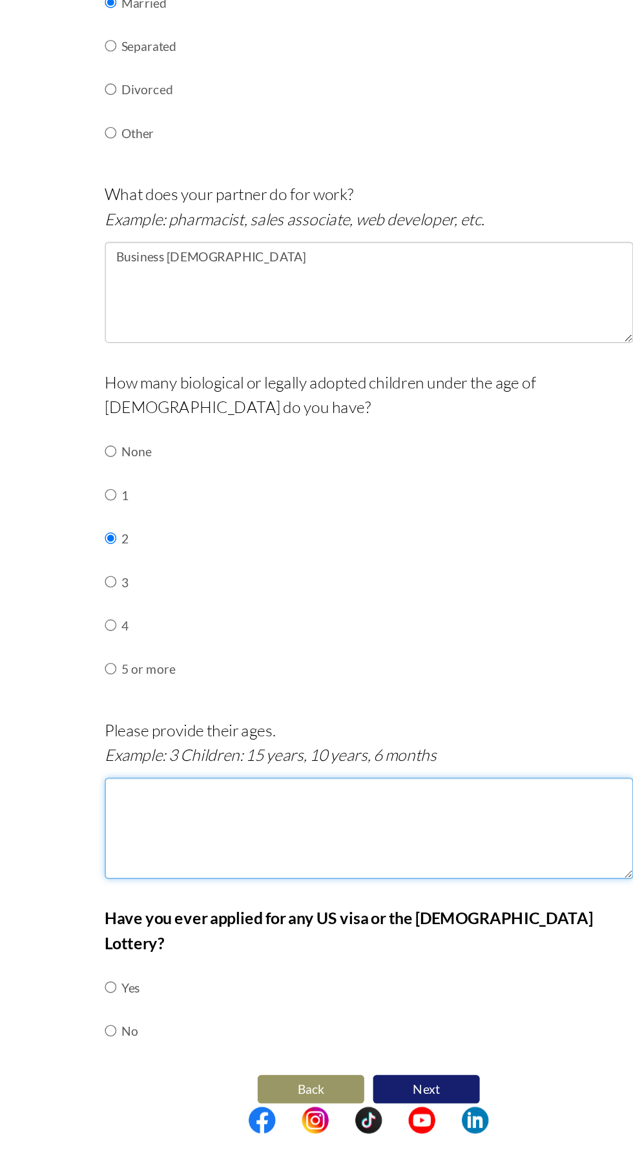
click at [154, 919] on textarea at bounding box center [317, 949] width 384 height 74
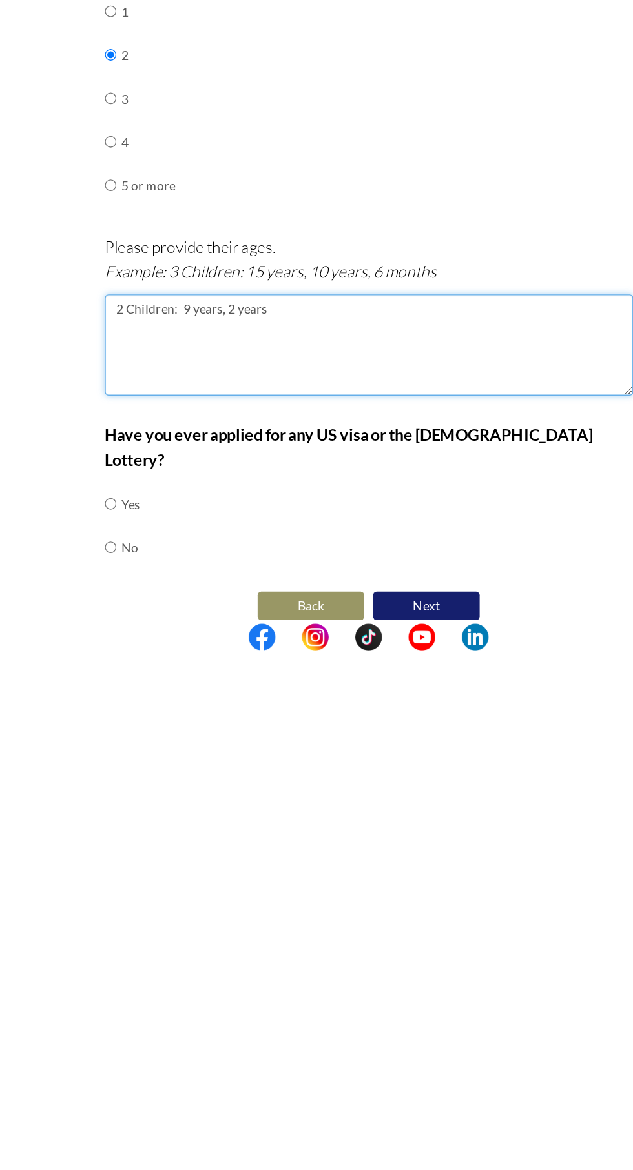
type textarea "2 Children: 9 years, 2 years"
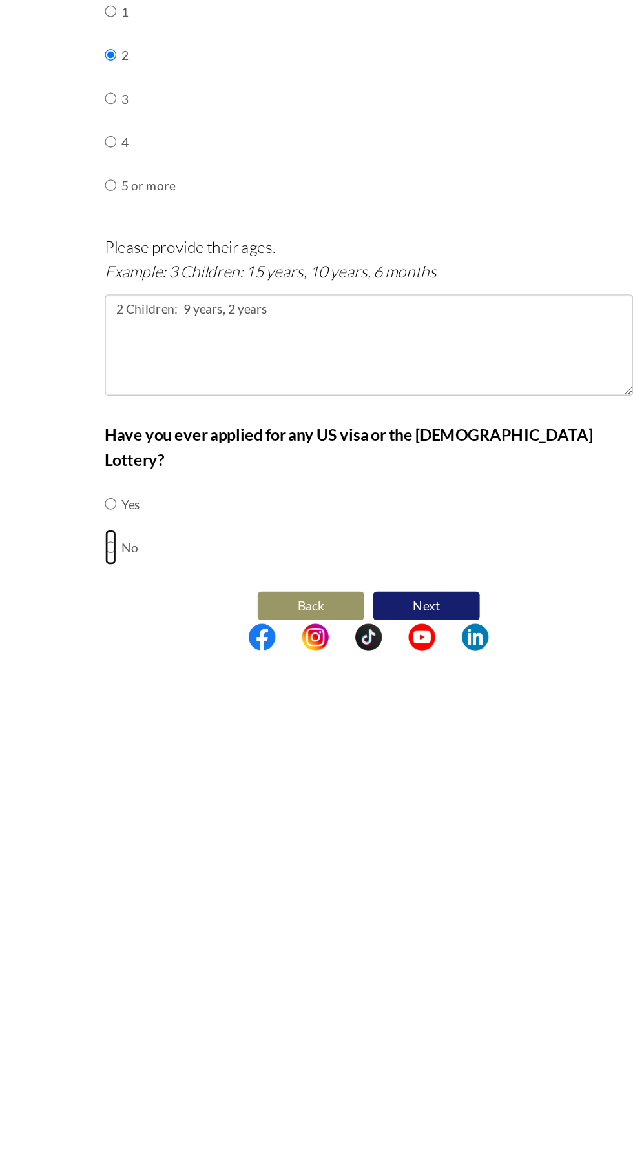
click at [129, 1083] on input "radio" at bounding box center [129, 1096] width 8 height 26
radio input "true"
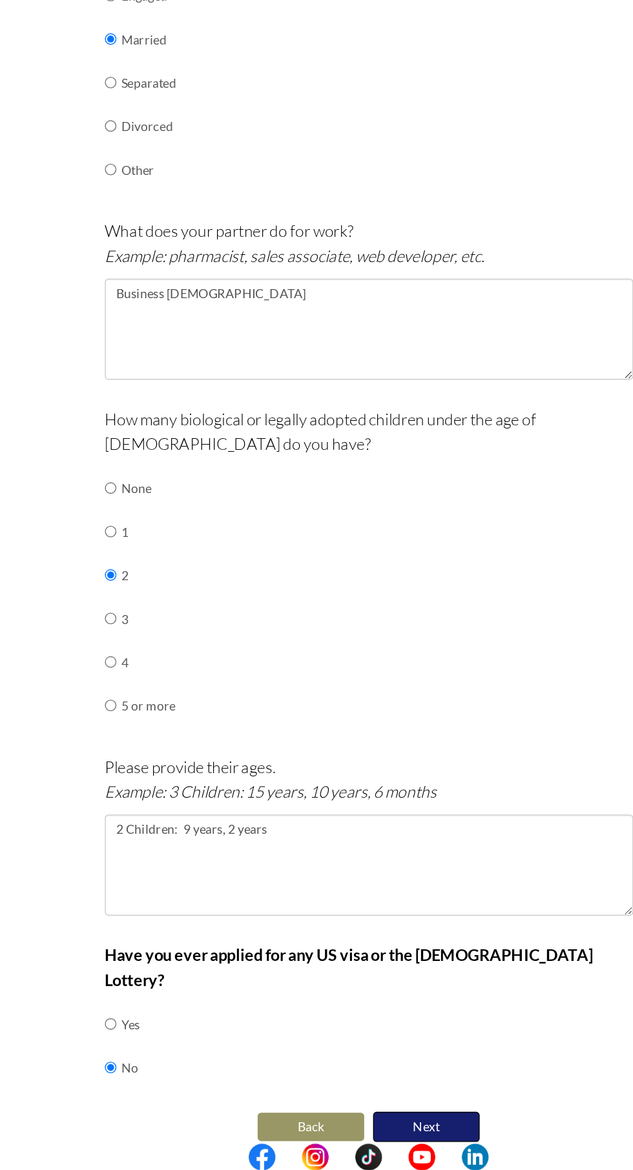
click at [382, 1128] on button "Next" at bounding box center [358, 1139] width 77 height 22
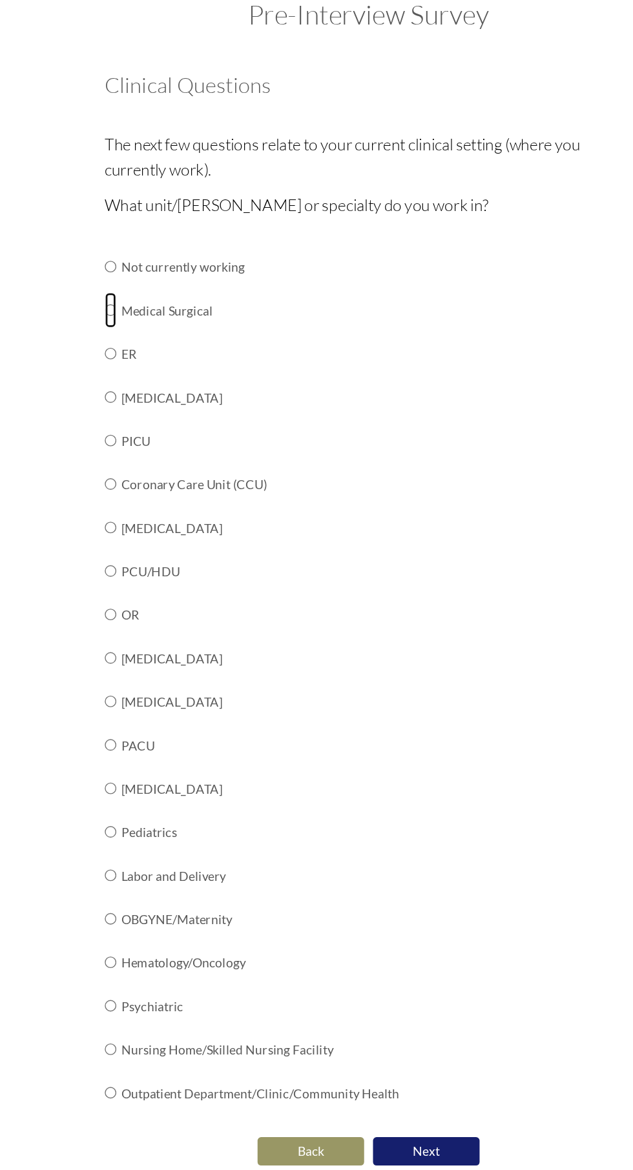
click at [132, 298] on input "radio" at bounding box center [129, 297] width 8 height 26
radio input "true"
click at [375, 901] on button "Next" at bounding box center [358, 910] width 77 height 22
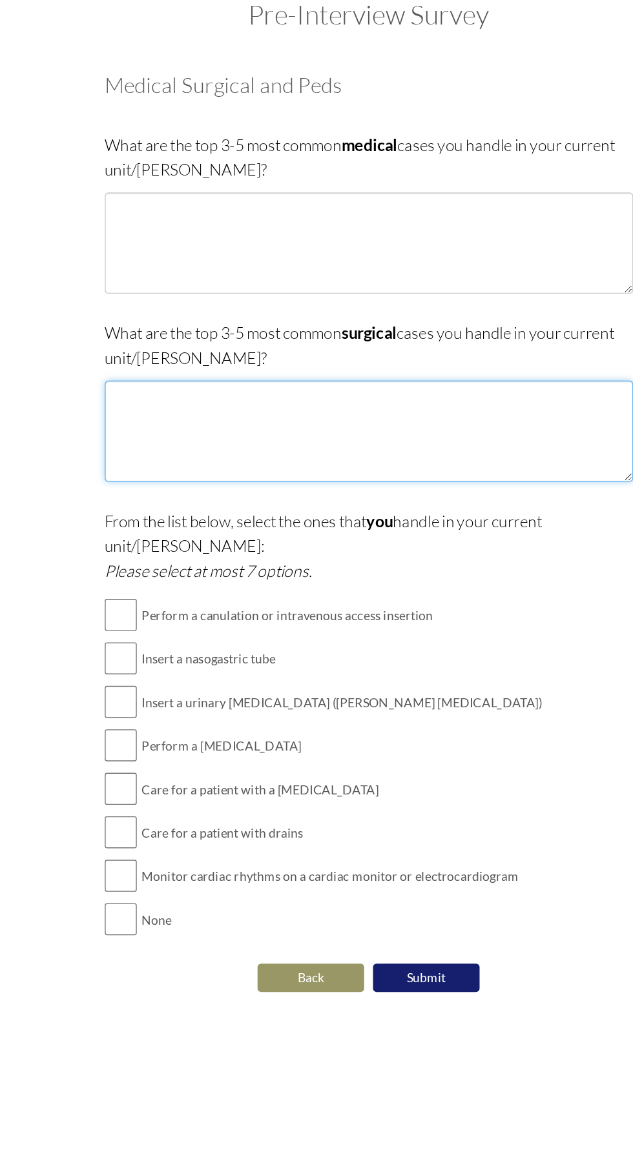
click at [169, 360] on textarea at bounding box center [317, 385] width 384 height 74
type textarea "N"
type textarea "Hernia Intestinal obstruction Fracture"
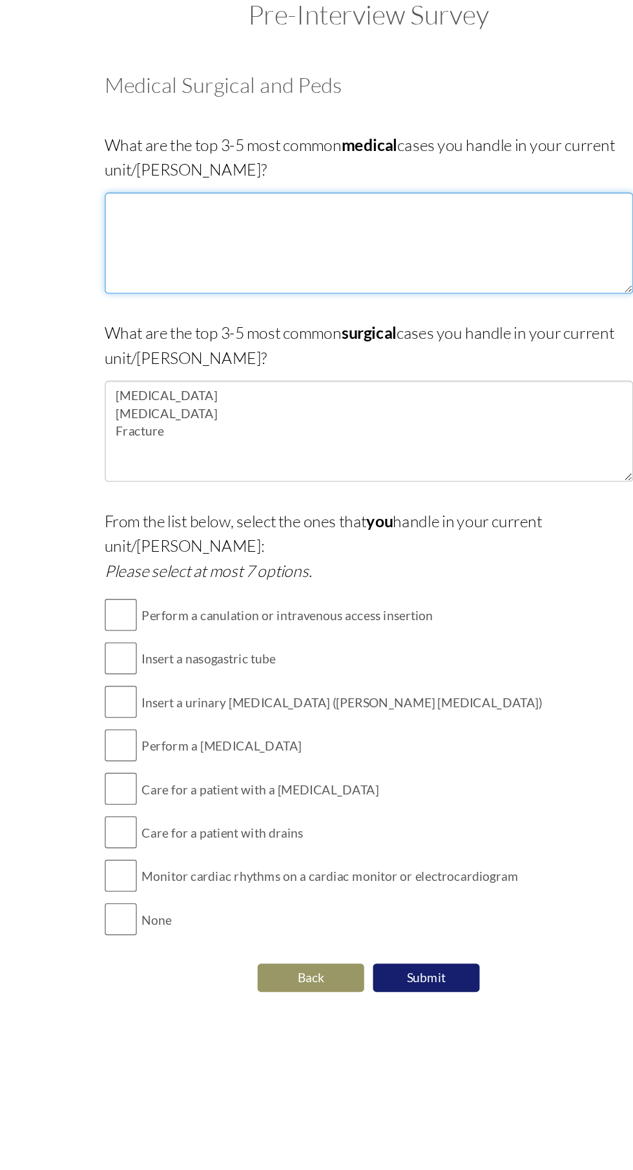
click at [156, 225] on textarea at bounding box center [317, 248] width 384 height 74
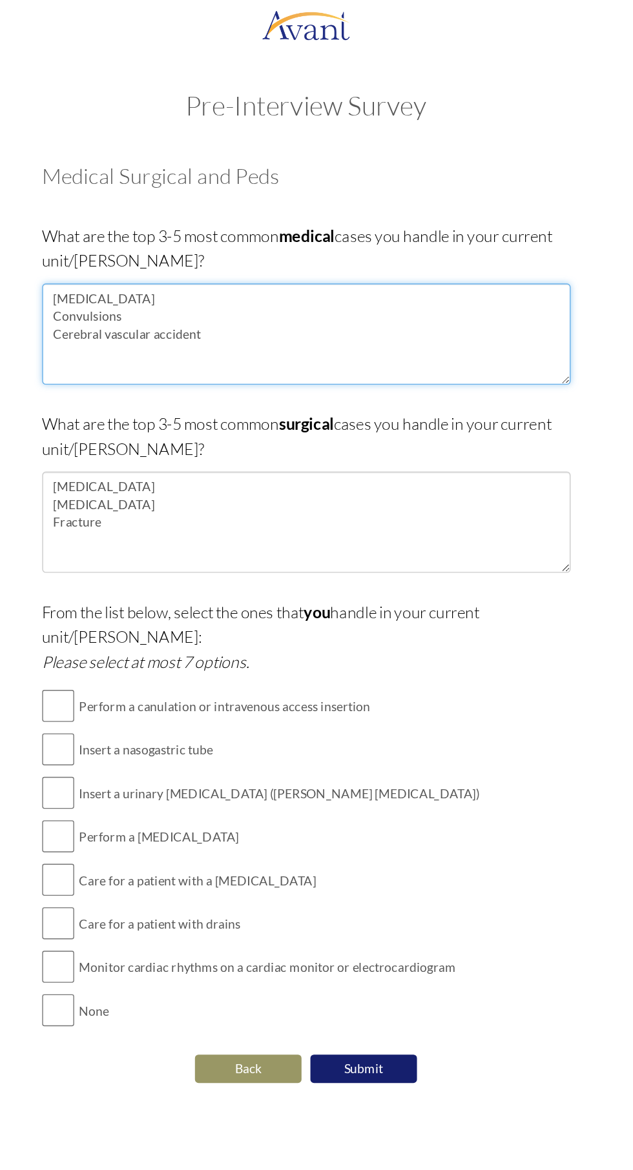
type textarea "Meningitis Convulsions Cerebral vascular accident"
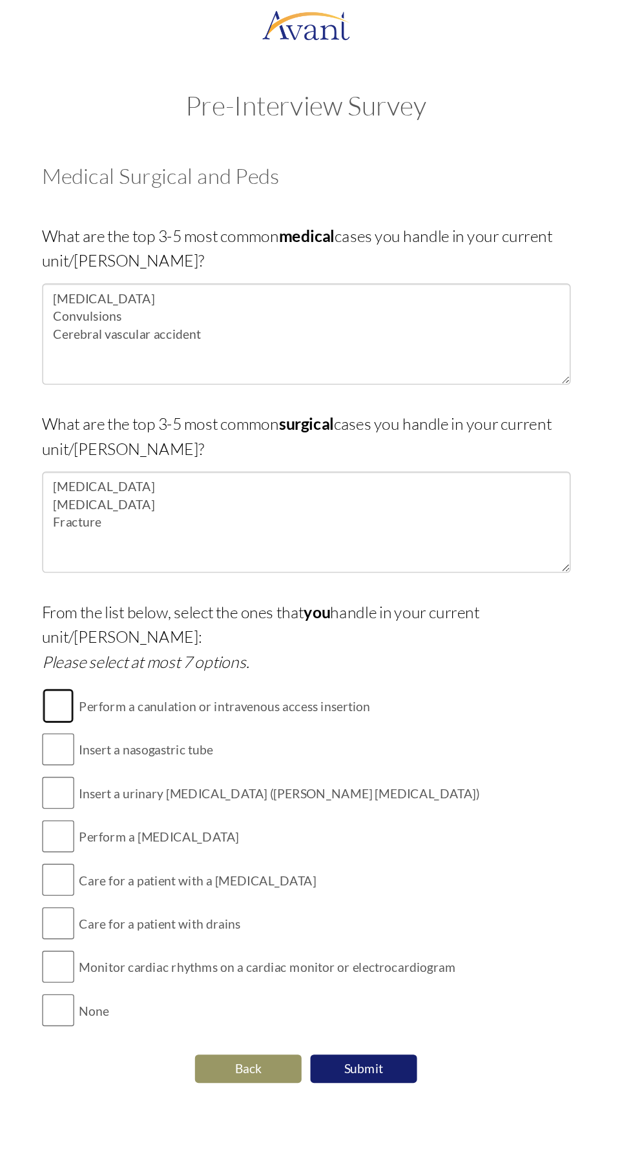
click at [144, 505] on input "checkbox" at bounding box center [136, 518] width 23 height 26
checkbox input "true"
click at [141, 537] on input "checkbox" at bounding box center [136, 550] width 23 height 26
checkbox input "true"
click at [141, 569] on input "checkbox" at bounding box center [136, 582] width 23 height 26
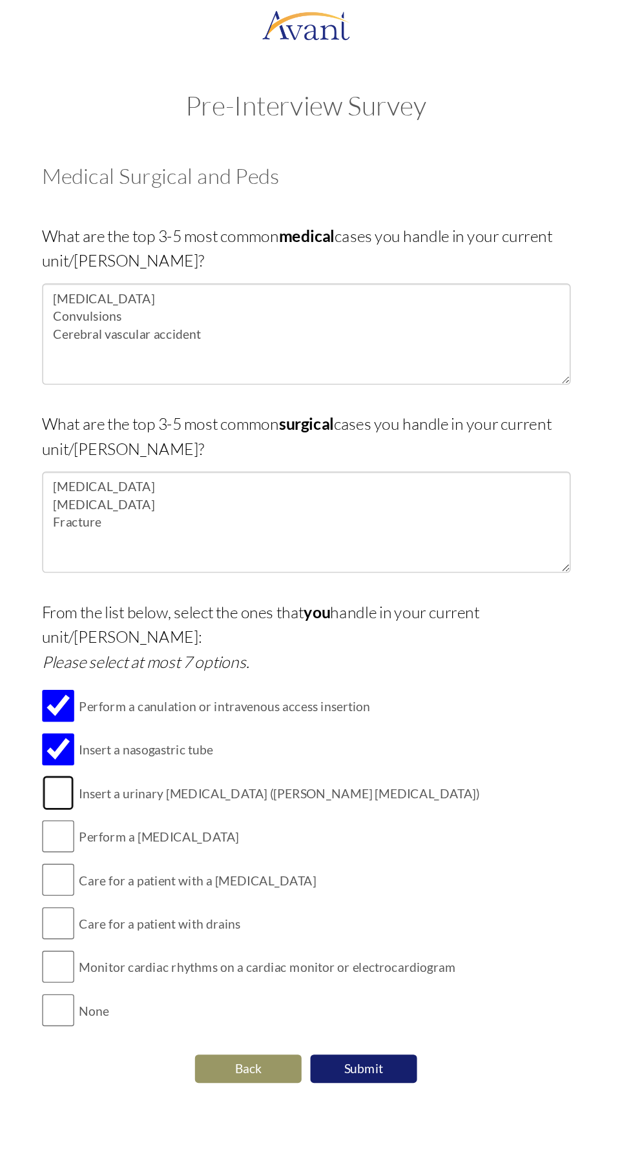
checkbox input "true"
click at [146, 603] on input "checkbox" at bounding box center [136, 613] width 23 height 26
checkbox input "true"
click at [142, 632] on input "checkbox" at bounding box center [136, 645] width 23 height 26
checkbox input "true"
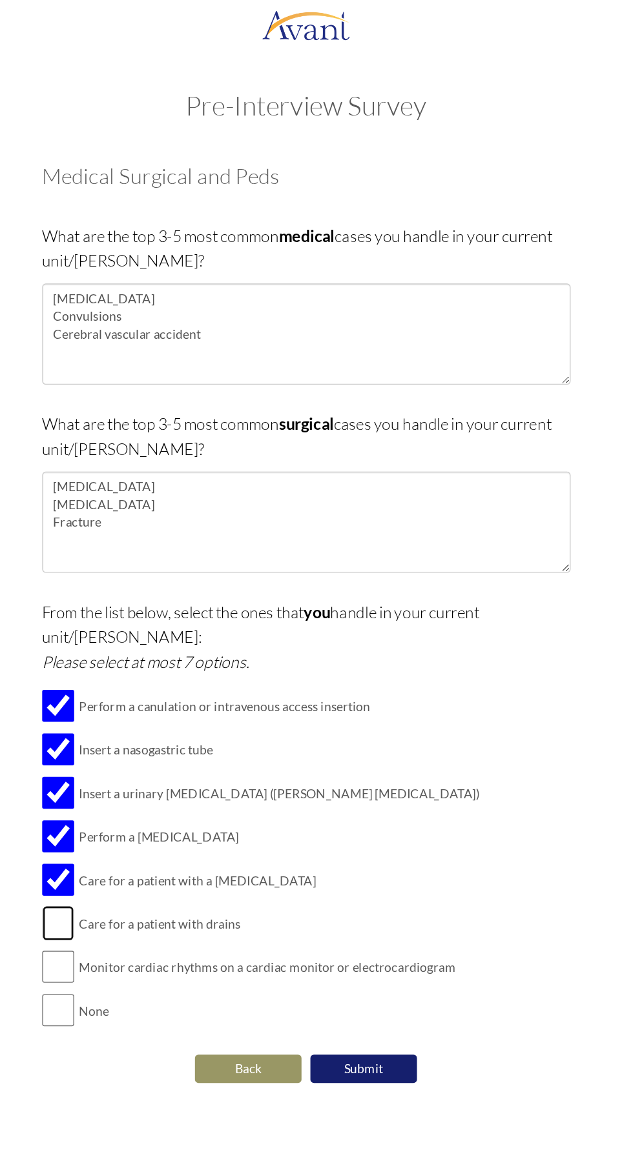
click at [142, 664] on input "checkbox" at bounding box center [136, 677] width 23 height 26
checkbox input "true"
click at [363, 772] on button "Submit" at bounding box center [358, 783] width 77 height 22
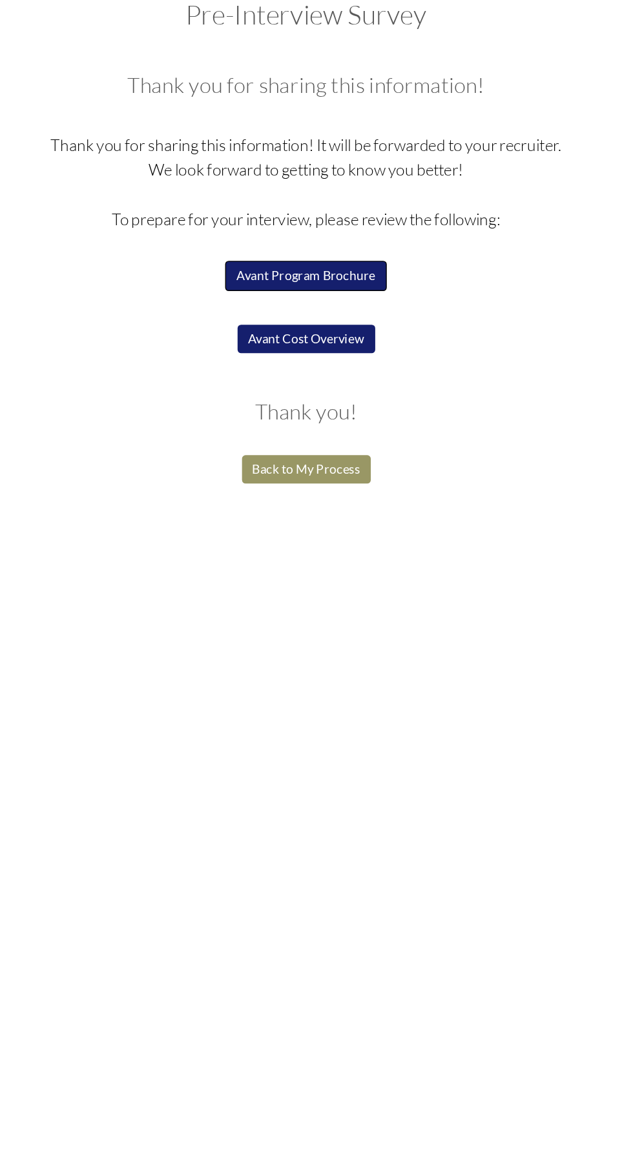
click at [324, 271] on button "Avant Program Brochure" at bounding box center [316, 272] width 117 height 22
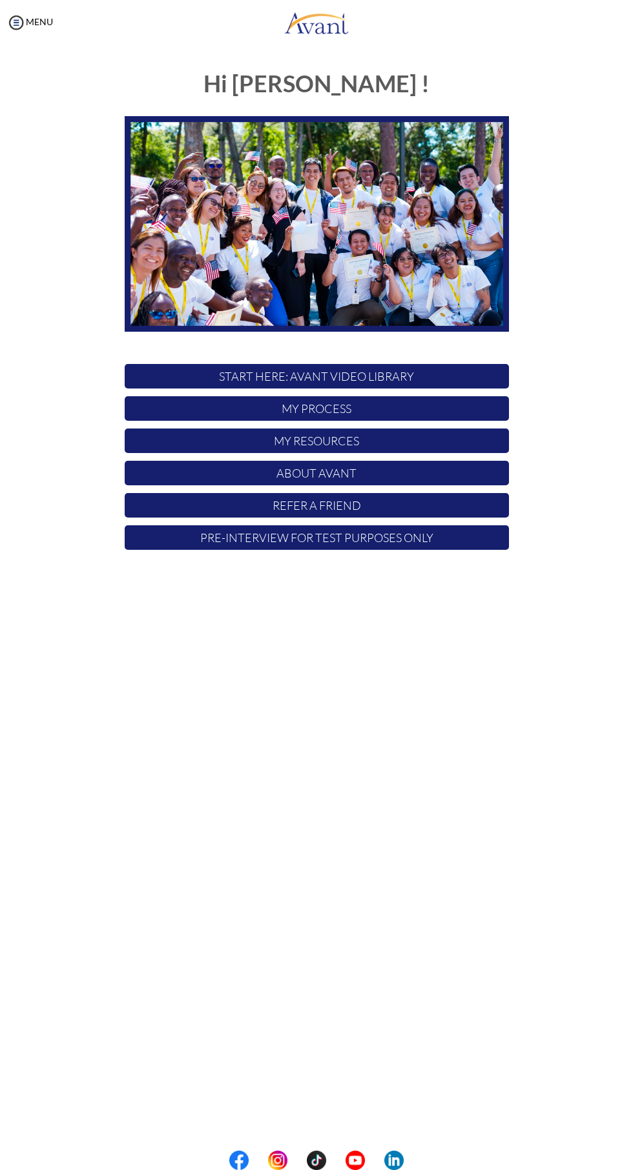
click at [392, 536] on p "Pre-Interview for test purposes only" at bounding box center [317, 537] width 384 height 25
